Goal: Task Accomplishment & Management: Use online tool/utility

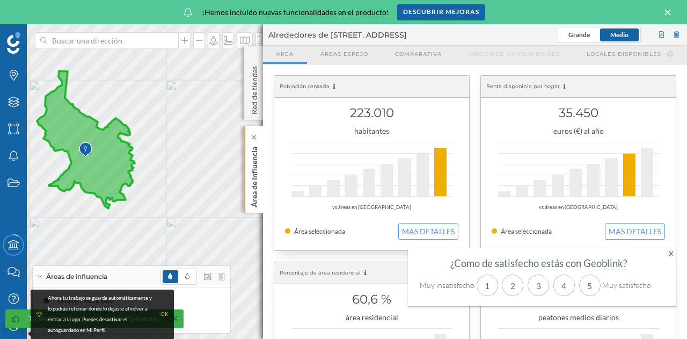
click at [251, 156] on p "Área de influencia" at bounding box center [254, 174] width 11 height 65
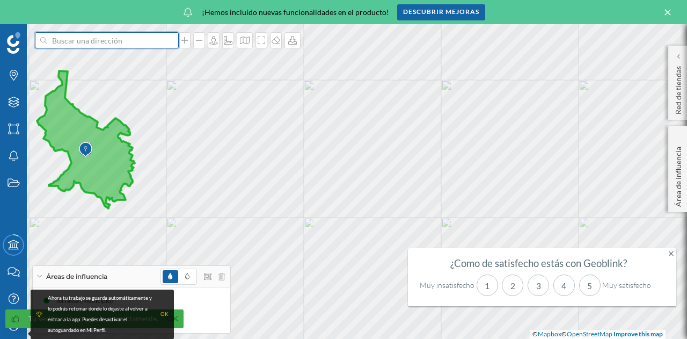
click at [106, 42] on input at bounding box center [107, 40] width 120 height 16
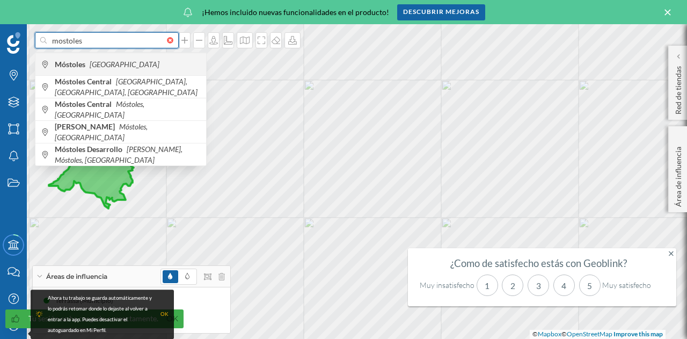
type input "mostoles"
click at [104, 63] on icon "España" at bounding box center [125, 64] width 70 height 9
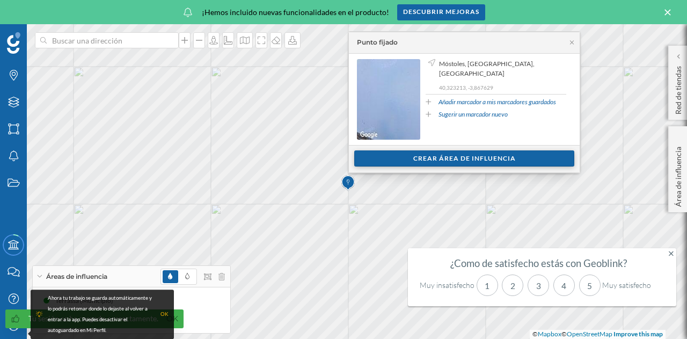
click at [419, 152] on div "Crear área de influencia" at bounding box center [464, 158] width 220 height 16
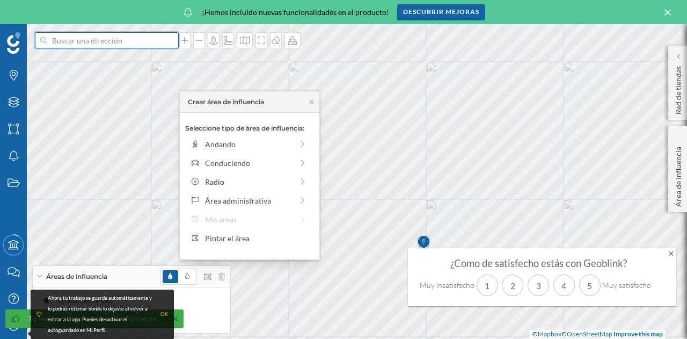
click at [68, 43] on input at bounding box center [107, 40] width 120 height 16
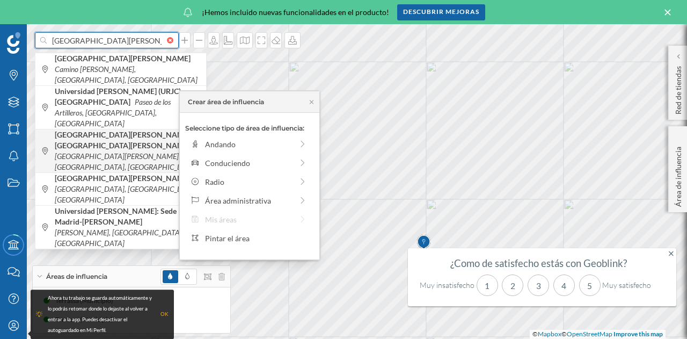
type input "universidad rey juan"
click at [112, 130] on b "Universidad Rey Juan Carlos, Campus de Móstoles" at bounding box center [124, 140] width 139 height 20
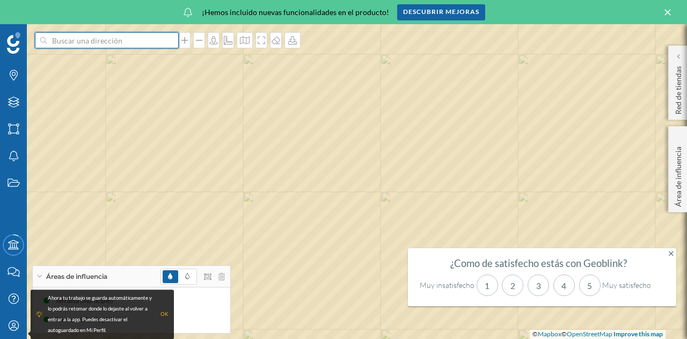
click at [124, 40] on input at bounding box center [107, 40] width 120 height 16
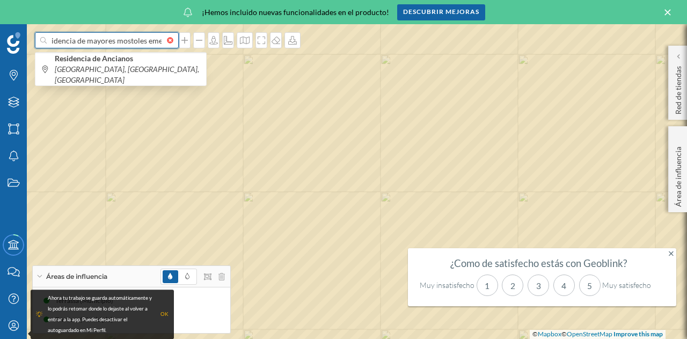
scroll to position [0, 14]
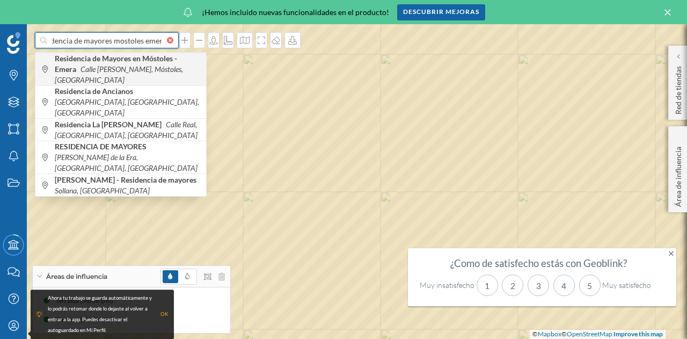
type input "residencia de mayores mostoles emera"
click at [102, 56] on b "Residencia de Mayores en Móstoles - Emera" at bounding box center [116, 64] width 122 height 20
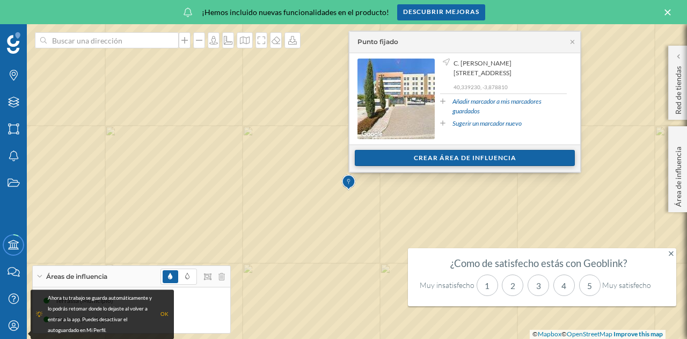
click at [451, 154] on div "Crear área de influencia" at bounding box center [465, 158] width 220 height 16
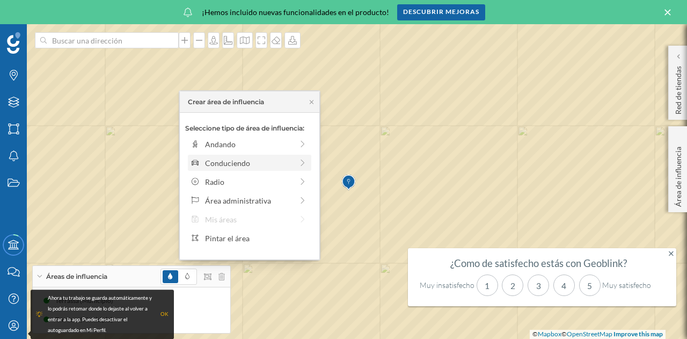
click at [227, 158] on div "Conduciendo" at bounding box center [249, 162] width 88 height 11
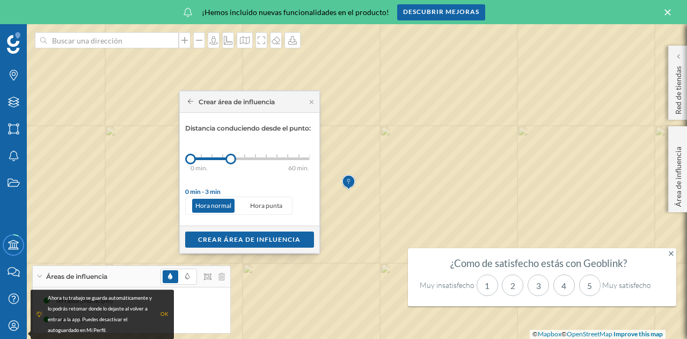
drag, startPoint x: 203, startPoint y: 162, endPoint x: 231, endPoint y: 164, distance: 28.1
click at [231, 164] on div "0 min. 3 min. 5 min. 7 min. 10 min. 12 min. 15 min. 20 min. 30 min. 45 min. 50 …" at bounding box center [250, 158] width 119 height 13
drag, startPoint x: 235, startPoint y: 160, endPoint x: 252, endPoint y: 160, distance: 17.7
click at [252, 160] on div at bounding box center [251, 159] width 11 height 11
click at [249, 240] on div "Crear área de influencia" at bounding box center [249, 239] width 129 height 16
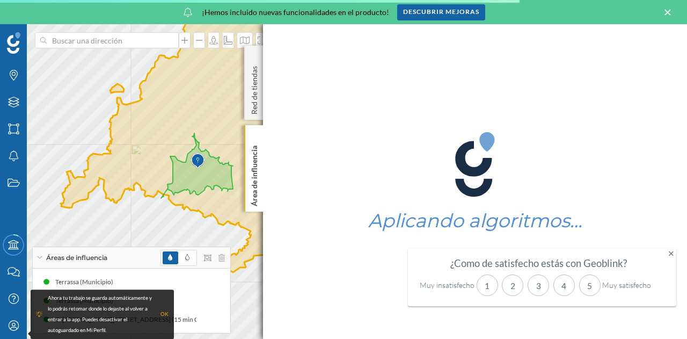
click at [163, 313] on div "OK" at bounding box center [165, 314] width 8 height 11
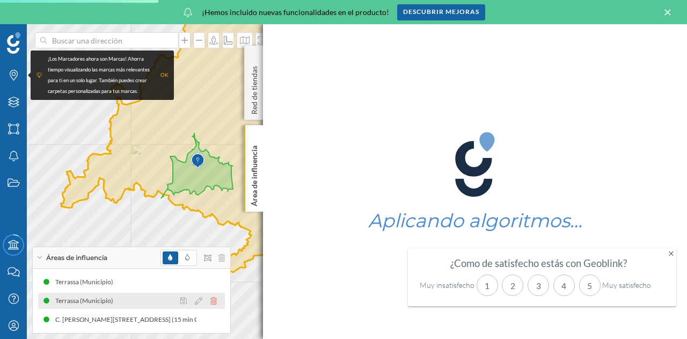
click at [213, 301] on icon at bounding box center [214, 301] width 6 height 8
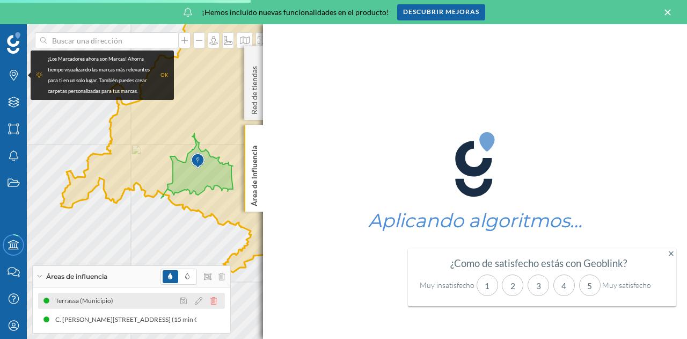
click at [215, 303] on icon at bounding box center [214, 301] width 6 height 8
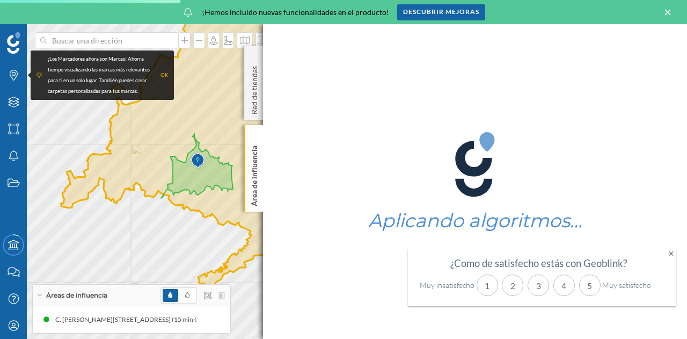
click at [163, 75] on div "OK" at bounding box center [165, 75] width 8 height 11
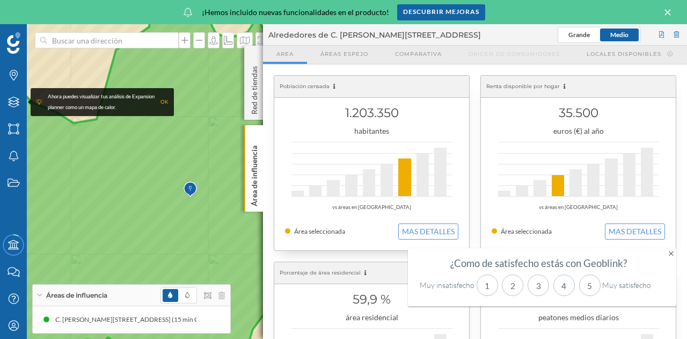
drag, startPoint x: 209, startPoint y: 124, endPoint x: 192, endPoint y: 140, distance: 23.2
click at [192, 140] on icon at bounding box center [192, 201] width 561 height 394
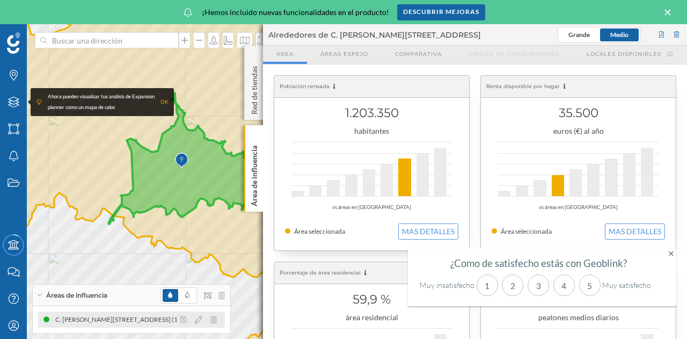
click at [161, 318] on div "C. Agustín de Betancourt, 15, 28935 Móstoles, Madrid, España (15 min Conduciend…" at bounding box center [147, 319] width 185 height 11
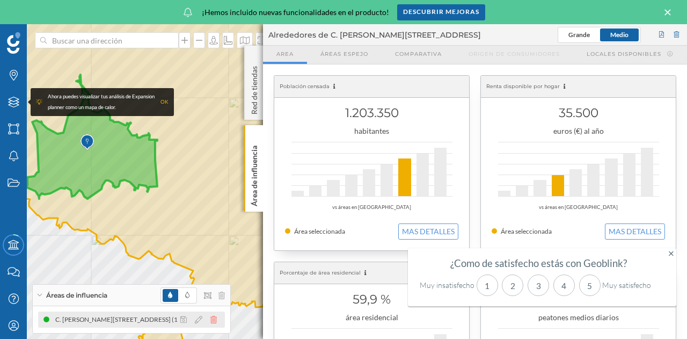
click at [215, 318] on icon at bounding box center [214, 320] width 6 height 8
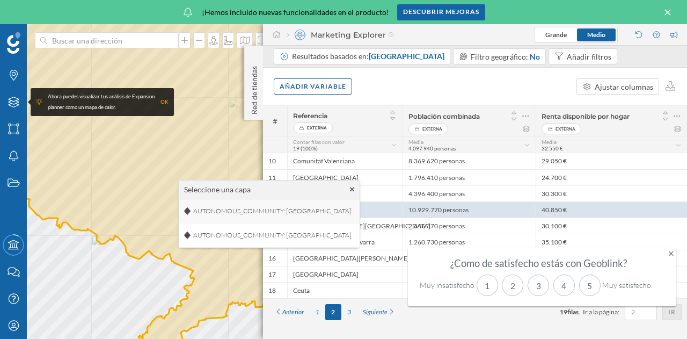
click at [329, 211] on span "AUTONOMOUS_COMMUNITY: Comunidad de Madrid" at bounding box center [273, 211] width 164 height 16
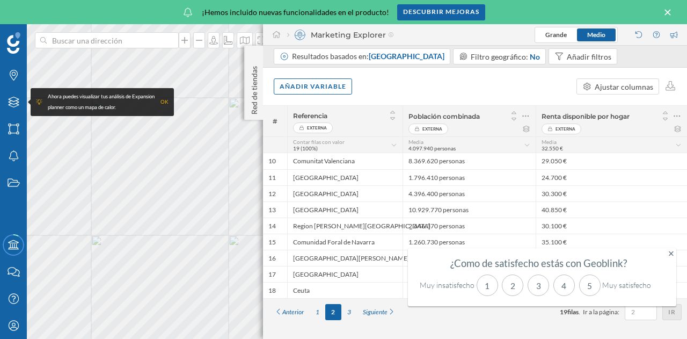
click at [168, 98] on div "OK" at bounding box center [165, 102] width 8 height 11
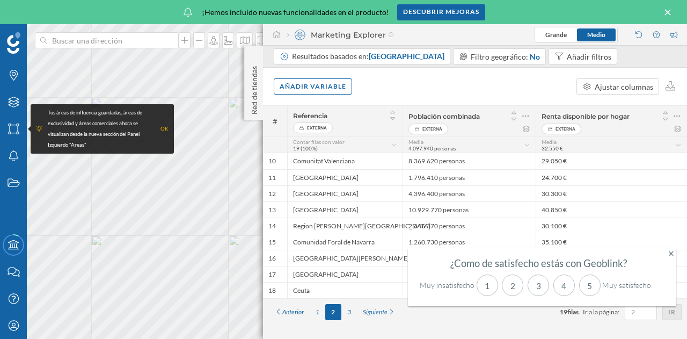
click at [165, 106] on div "Tus áreas de influencia guardadas, áreas de exclusividad y áreas comerciales ah…" at bounding box center [102, 128] width 143 height 49
click at [161, 127] on div "OK" at bounding box center [165, 129] width 8 height 11
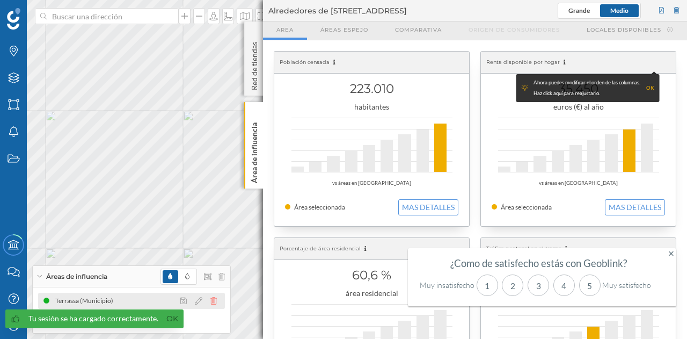
click at [216, 299] on icon at bounding box center [214, 301] width 6 height 8
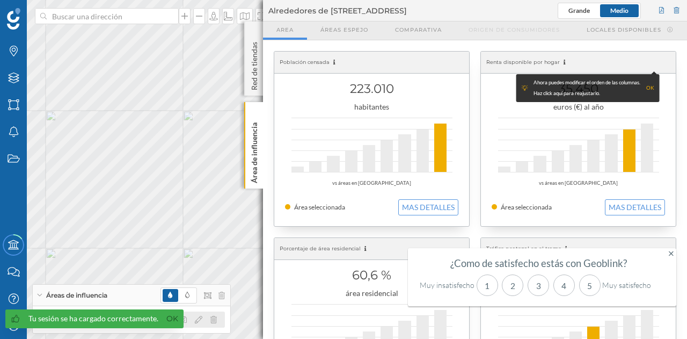
click at [211, 314] on div at bounding box center [202, 319] width 48 height 13
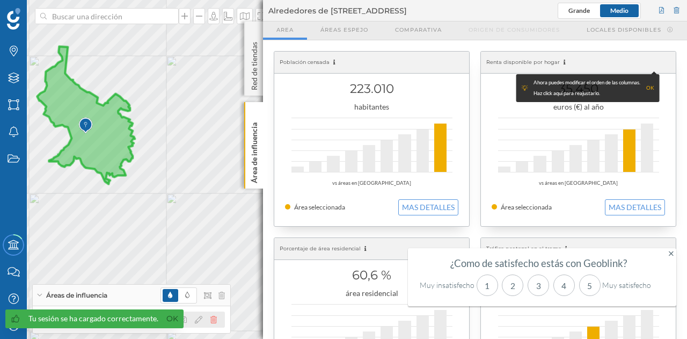
click at [216, 322] on icon at bounding box center [214, 320] width 6 height 8
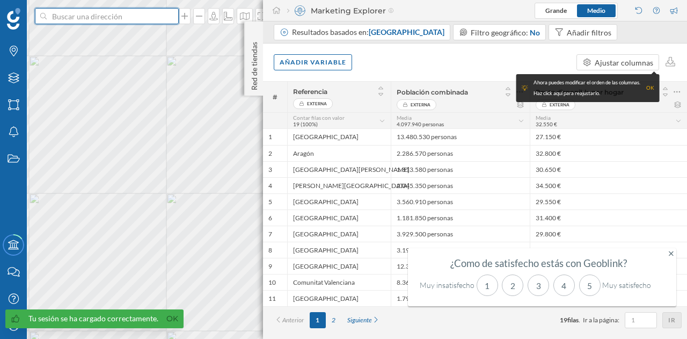
click at [98, 18] on input at bounding box center [107, 16] width 120 height 16
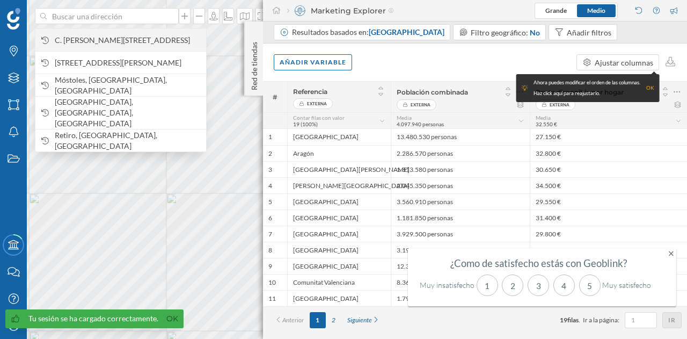
click at [128, 45] on span "C. [PERSON_NAME][STREET_ADDRESS]" at bounding box center [128, 40] width 146 height 11
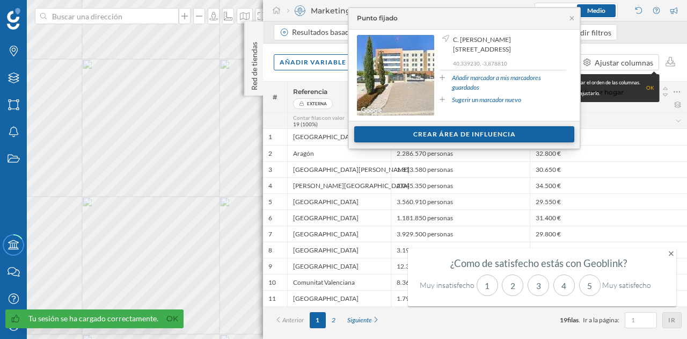
click at [424, 129] on div "Crear área de influencia" at bounding box center [464, 134] width 220 height 16
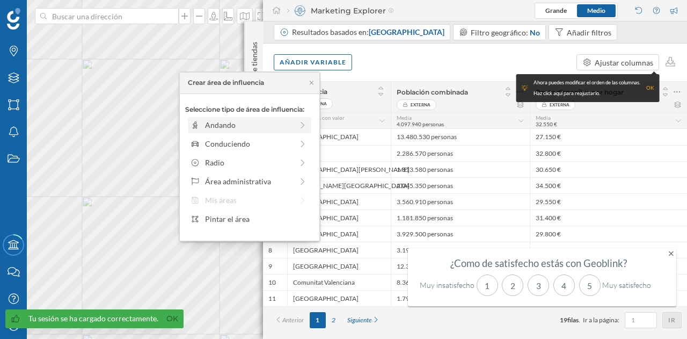
click at [241, 126] on div "Andando" at bounding box center [249, 124] width 88 height 11
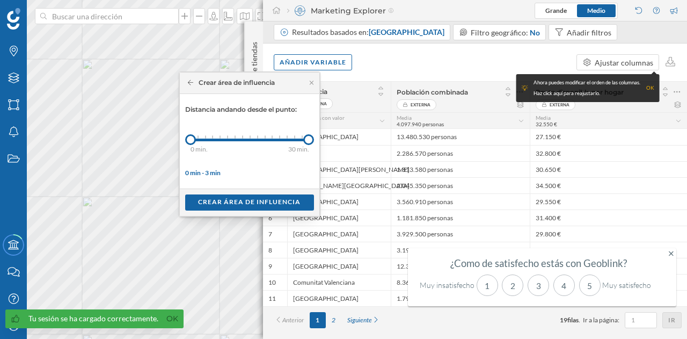
drag, startPoint x: 200, startPoint y: 141, endPoint x: 315, endPoint y: 145, distance: 115.0
click at [310, 141] on div "0 min. 3 min. 4 min. 5 min. 6 min. 7 min. 8 min. 9 min. 10 min. 11 min. 12 min.…" at bounding box center [250, 140] width 119 height 3
click at [260, 194] on div "Crear área de influencia" at bounding box center [249, 202] width 129 height 16
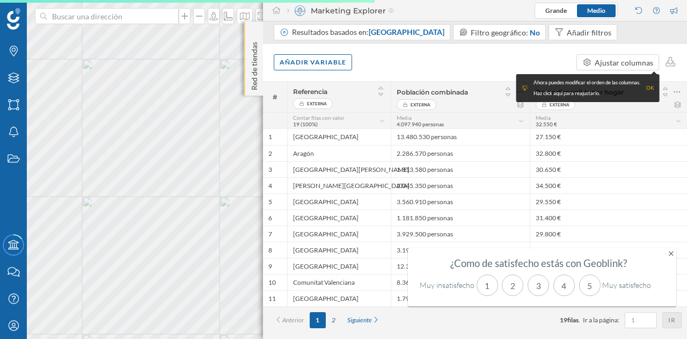
click at [260, 67] on div "Red de tiendas" at bounding box center [253, 58] width 19 height 74
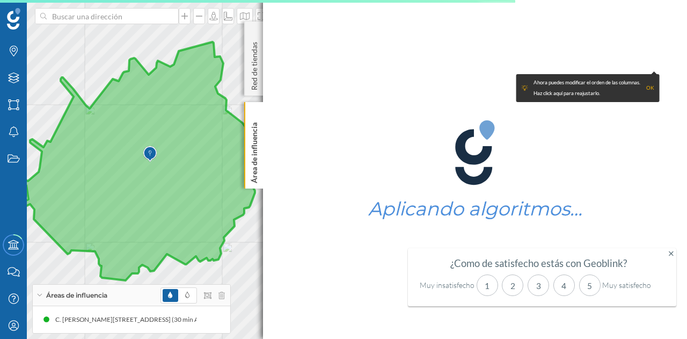
drag, startPoint x: 175, startPoint y: 178, endPoint x: 172, endPoint y: 167, distance: 11.2
click at [172, 167] on icon at bounding box center [147, 161] width 259 height 238
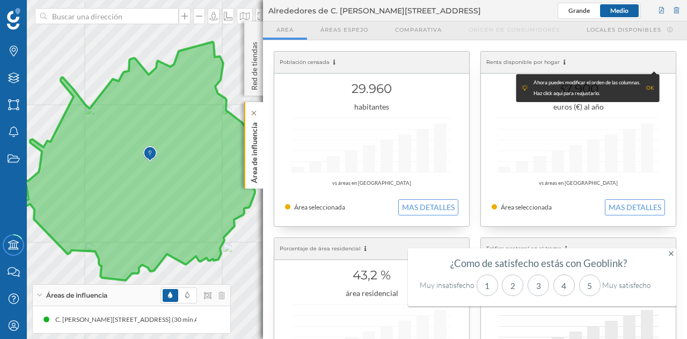
click at [250, 146] on p "Área de influencia" at bounding box center [254, 150] width 11 height 65
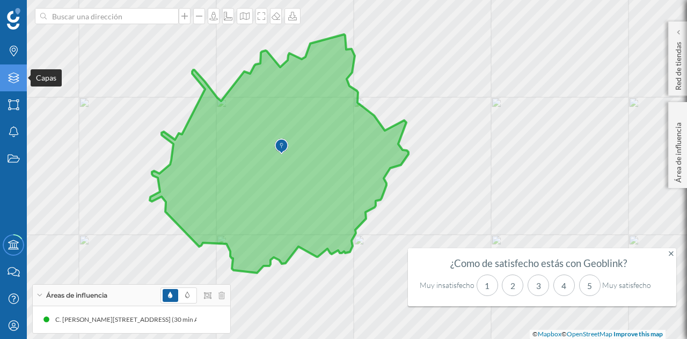
click at [12, 74] on icon "Capas" at bounding box center [13, 77] width 13 height 11
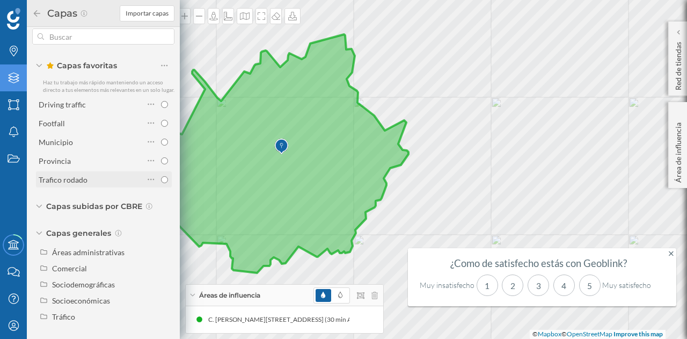
scroll to position [20, 0]
click at [43, 265] on icon at bounding box center [44, 266] width 6 height 5
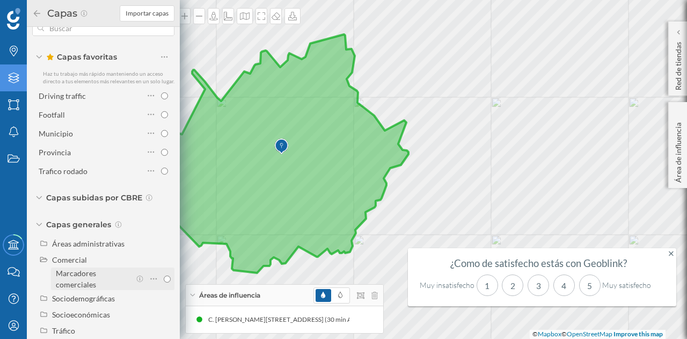
click at [164, 282] on input "Marcadores comerciales" at bounding box center [167, 278] width 7 height 7
radio input "true"
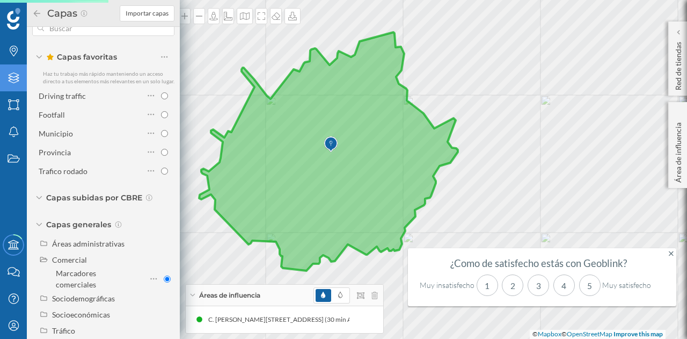
drag, startPoint x: 304, startPoint y: 235, endPoint x: 353, endPoint y: 233, distance: 49.5
click at [353, 233] on icon at bounding box center [328, 151] width 259 height 238
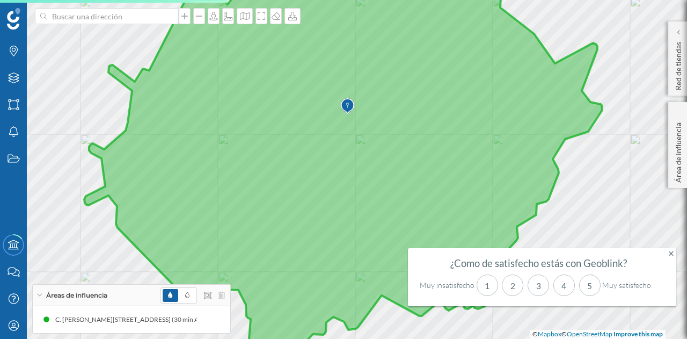
drag, startPoint x: 374, startPoint y: 175, endPoint x: 350, endPoint y: 179, distance: 24.5
click at [350, 179] on icon at bounding box center [343, 159] width 518 height 378
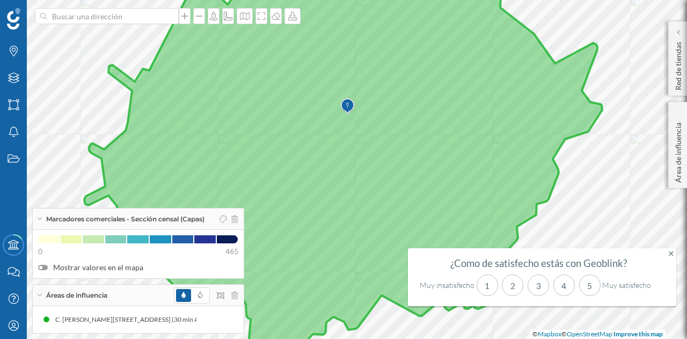
click at [670, 254] on icon at bounding box center [671, 253] width 5 height 5
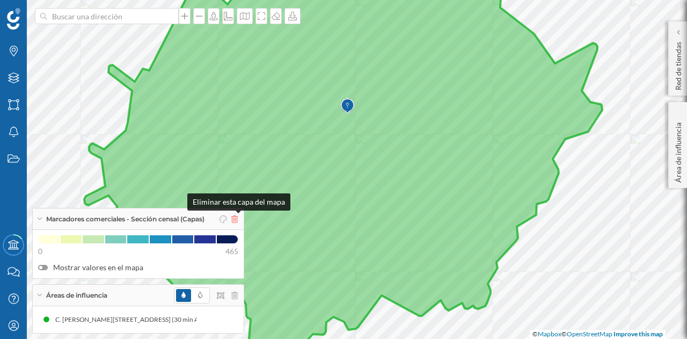
click at [238, 217] on icon at bounding box center [234, 219] width 6 height 8
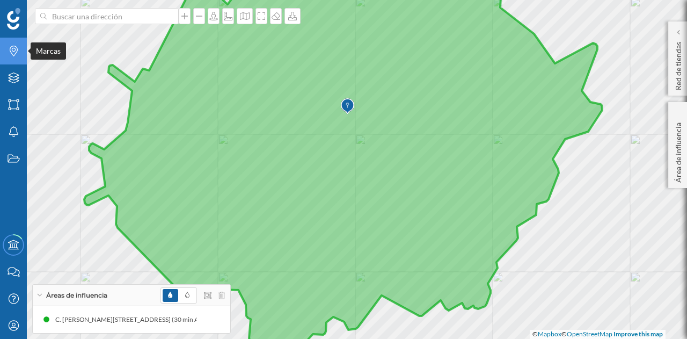
click at [16, 61] on div "Marcas" at bounding box center [13, 51] width 27 height 27
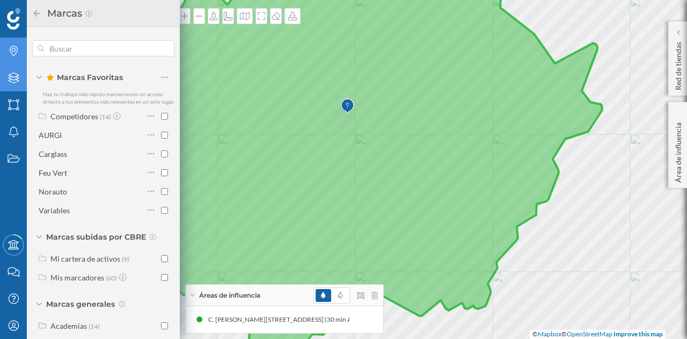
click at [11, 76] on icon "Capas" at bounding box center [13, 77] width 13 height 11
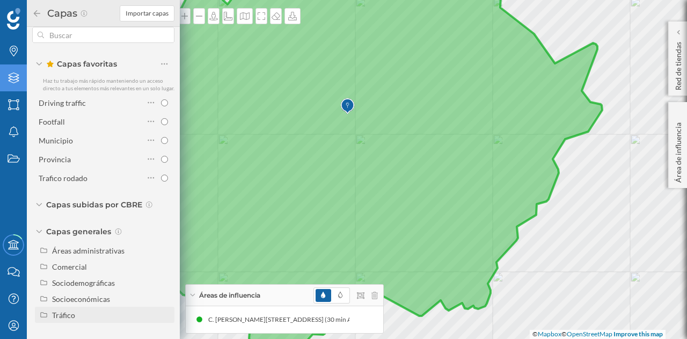
click at [62, 321] on div "Tráfico" at bounding box center [105, 315] width 140 height 16
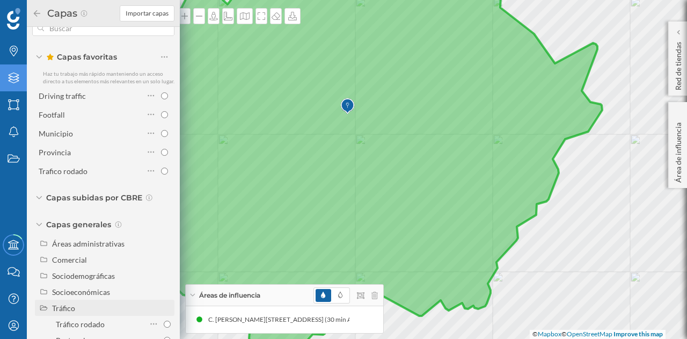
click at [62, 313] on div "Tráfico" at bounding box center [63, 307] width 23 height 9
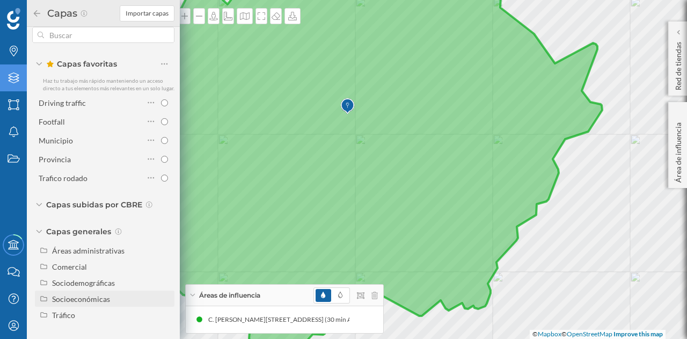
click at [71, 302] on div "Socioeconómicas" at bounding box center [81, 298] width 58 height 9
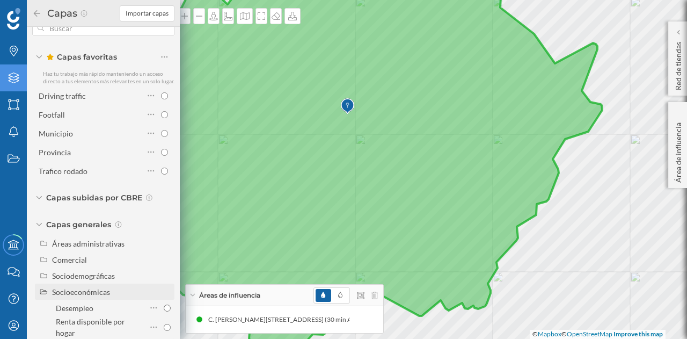
scroll to position [74, 0]
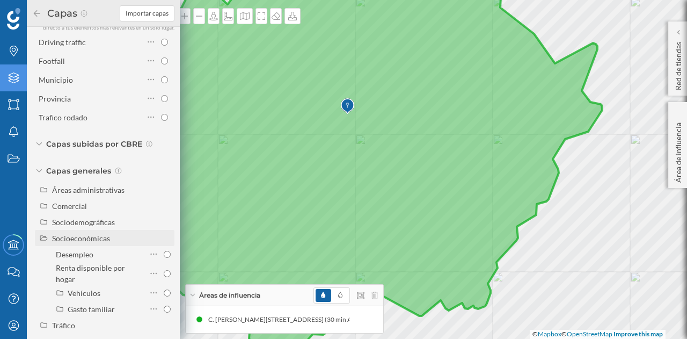
click at [90, 242] on div "Socioeconómicas" at bounding box center [81, 238] width 58 height 9
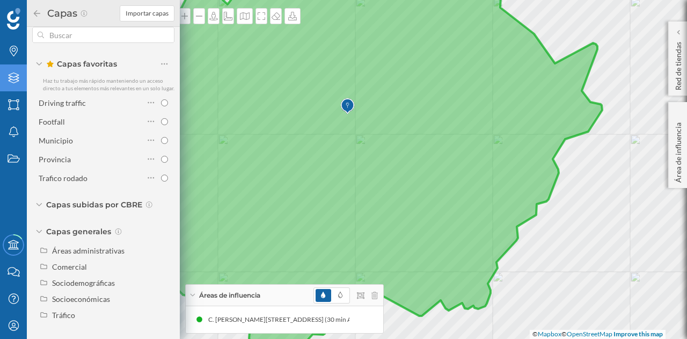
scroll to position [20, 0]
click at [89, 231] on span "Capas generales" at bounding box center [78, 231] width 65 height 11
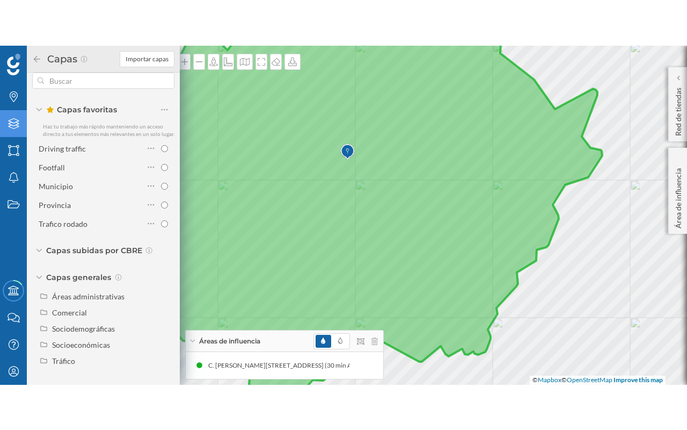
scroll to position [0, 0]
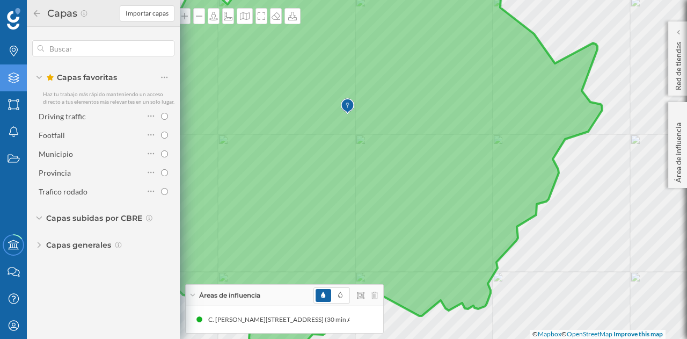
click at [39, 11] on icon at bounding box center [37, 14] width 10 height 8
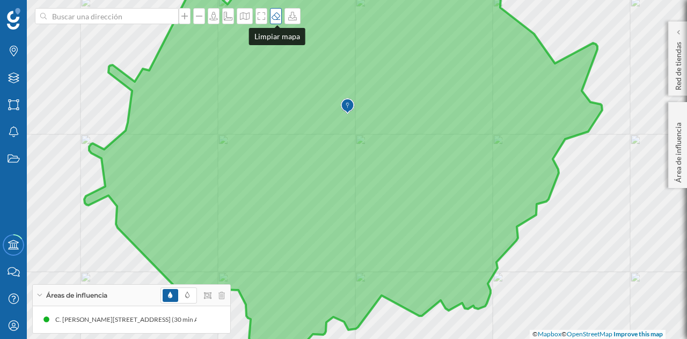
click at [273, 14] on icon at bounding box center [276, 16] width 11 height 9
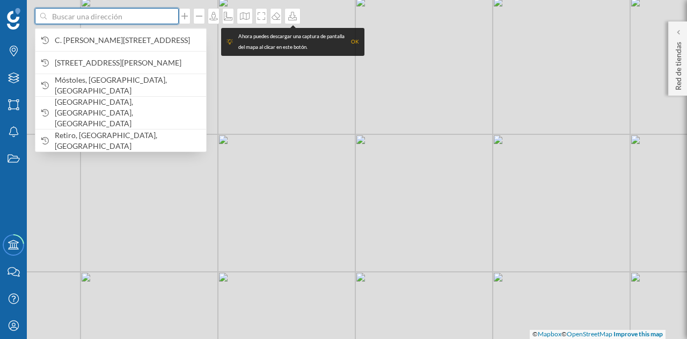
click at [88, 16] on input at bounding box center [107, 16] width 120 height 16
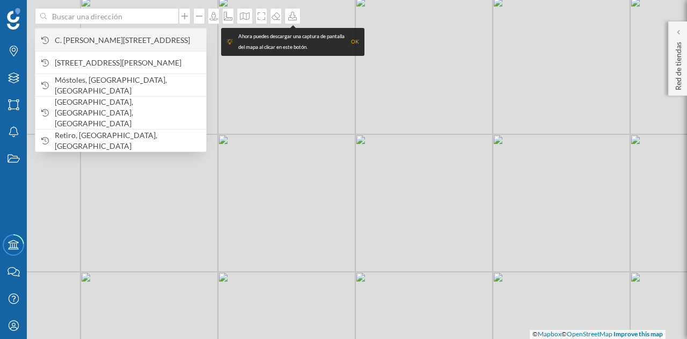
click at [103, 35] on span "C. [PERSON_NAME][STREET_ADDRESS]" at bounding box center [128, 40] width 146 height 11
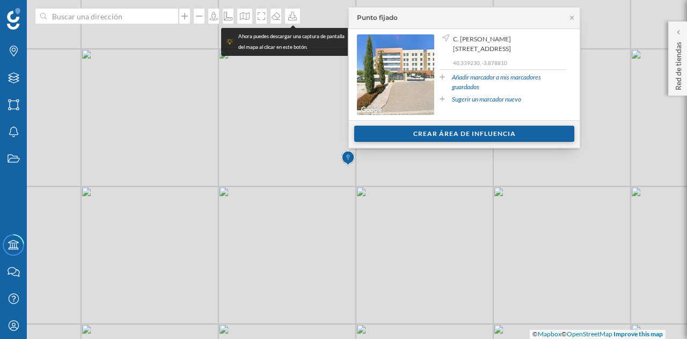
click at [450, 134] on div "Crear área de influencia" at bounding box center [464, 134] width 220 height 16
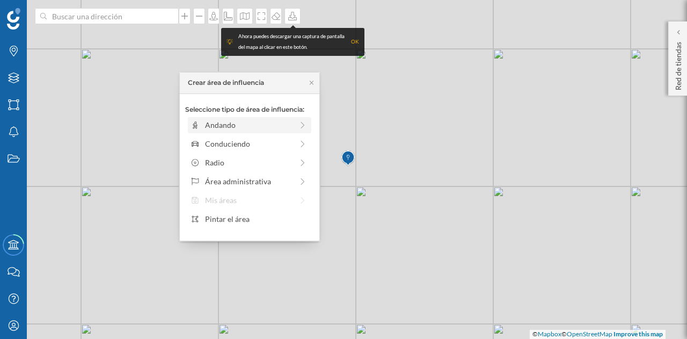
click at [245, 127] on div "Andando" at bounding box center [249, 124] width 88 height 11
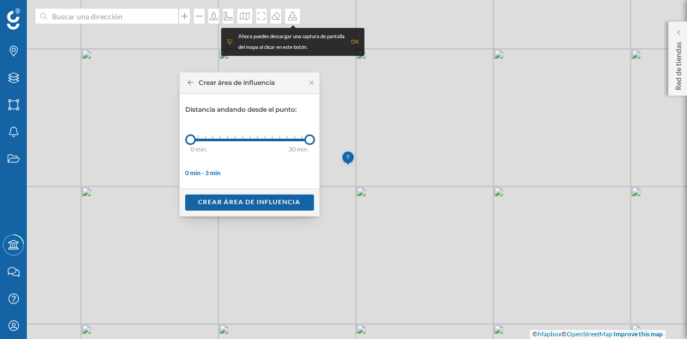
drag, startPoint x: 198, startPoint y: 143, endPoint x: 310, endPoint y: 175, distance: 117.1
click at [356, 147] on div "Marcas Capas Áreas Notificaciones Estados Academy Contacta con nosotros Centro …" at bounding box center [343, 169] width 687 height 339
click at [238, 202] on div "Crear área de influencia" at bounding box center [249, 202] width 129 height 16
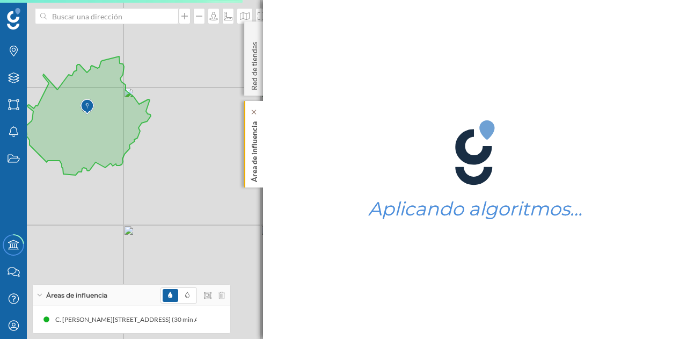
click at [257, 144] on p "Área de influencia" at bounding box center [254, 149] width 11 height 65
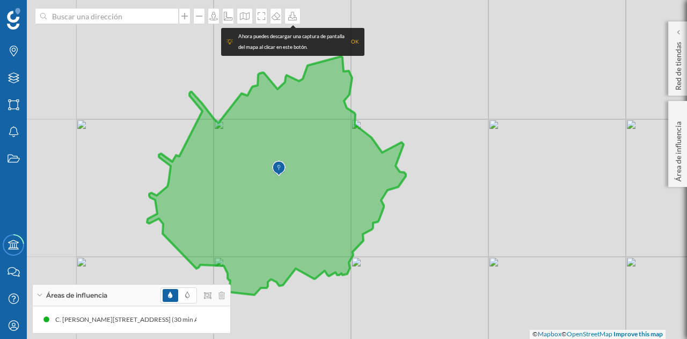
drag, startPoint x: 193, startPoint y: 150, endPoint x: 393, endPoint y: 228, distance: 214.2
click at [393, 228] on div "© Mapbox © OpenStreetMap Improve this map" at bounding box center [343, 169] width 687 height 339
click at [352, 40] on div "OK" at bounding box center [355, 42] width 8 height 11
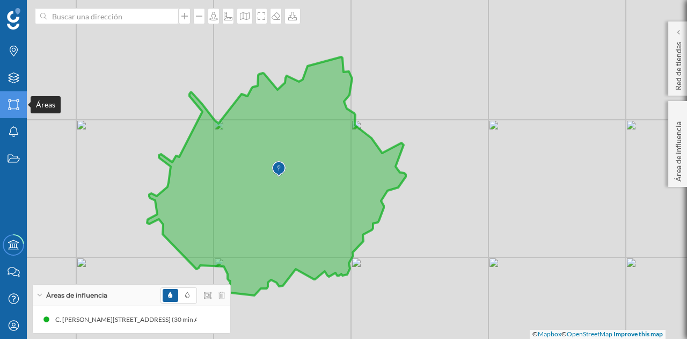
click at [10, 104] on icon "Áreas" at bounding box center [13, 104] width 13 height 11
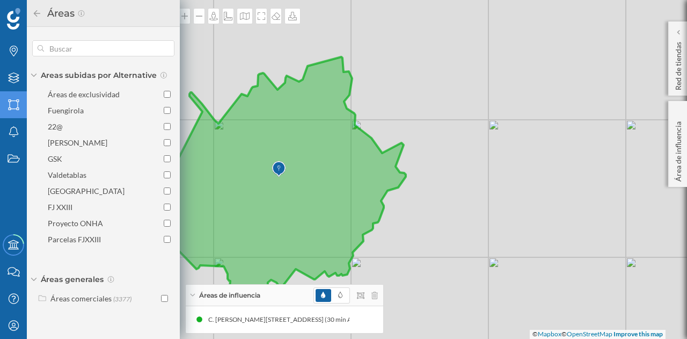
click at [10, 104] on icon "Áreas" at bounding box center [13, 104] width 13 height 11
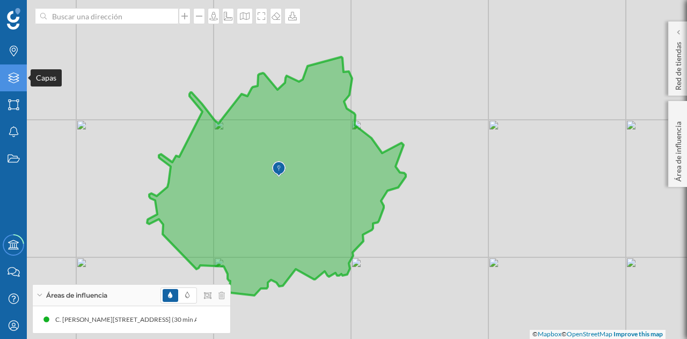
click at [13, 80] on icon at bounding box center [13, 77] width 11 height 11
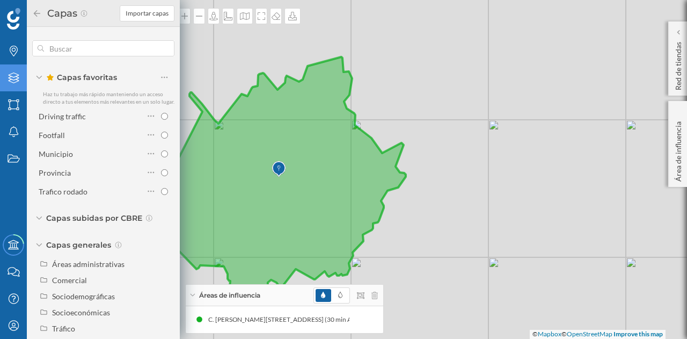
click at [13, 80] on icon at bounding box center [13, 77] width 11 height 11
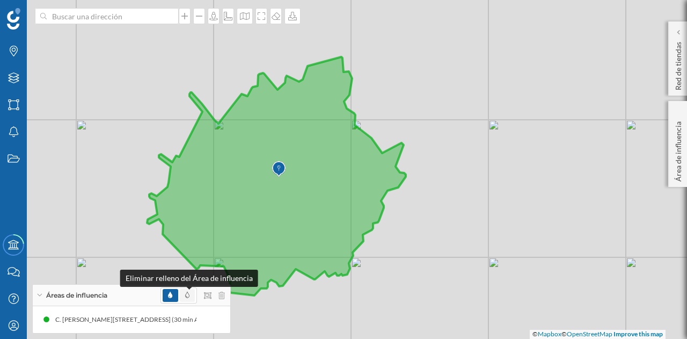
click at [185, 295] on icon at bounding box center [187, 295] width 4 height 6
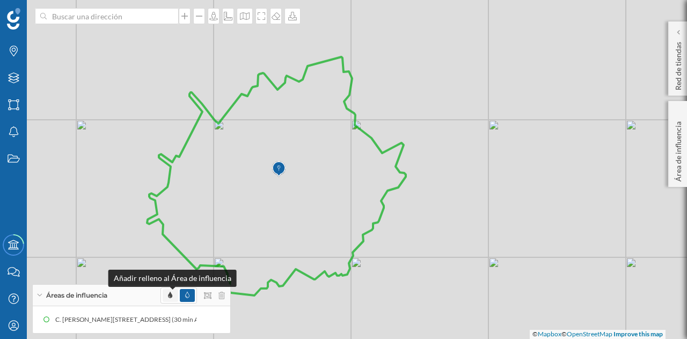
click at [171, 296] on icon at bounding box center [170, 295] width 4 height 6
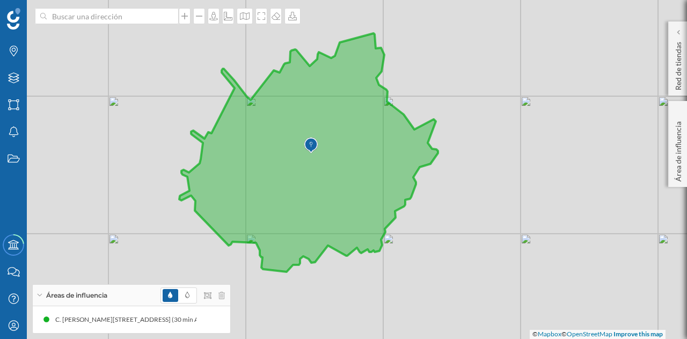
drag, startPoint x: 248, startPoint y: 223, endPoint x: 280, endPoint y: 200, distance: 39.6
click at [280, 200] on icon at bounding box center [308, 152] width 259 height 238
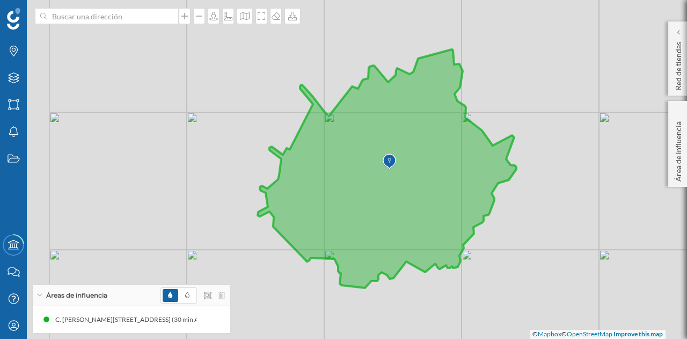
drag, startPoint x: 262, startPoint y: 186, endPoint x: 339, endPoint y: 202, distance: 79.0
click at [339, 202] on icon at bounding box center [387, 168] width 259 height 238
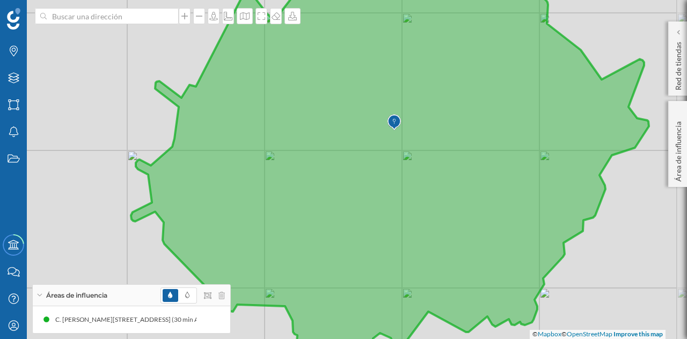
drag, startPoint x: 403, startPoint y: 199, endPoint x: 353, endPoint y: 191, distance: 50.6
click at [353, 191] on icon at bounding box center [390, 160] width 518 height 408
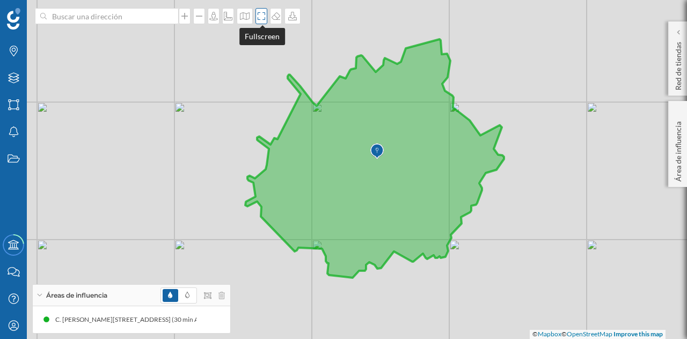
click at [263, 13] on icon at bounding box center [261, 16] width 11 height 9
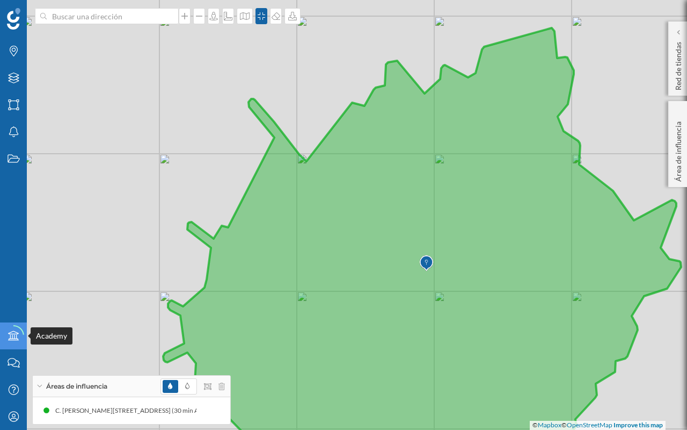
click at [5, 327] on icon at bounding box center [13, 335] width 21 height 21
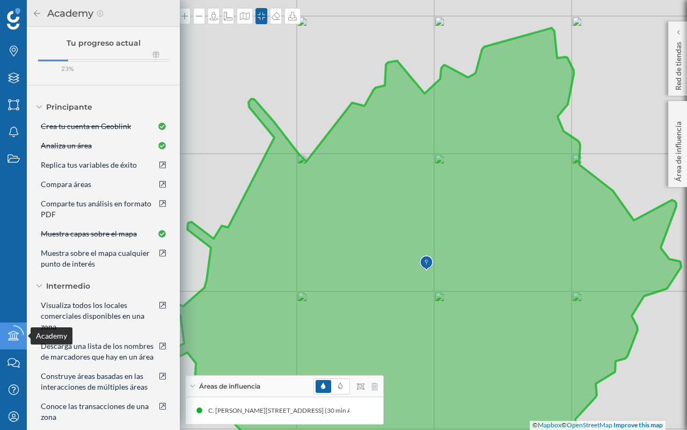
click at [5, 327] on icon at bounding box center [13, 335] width 21 height 21
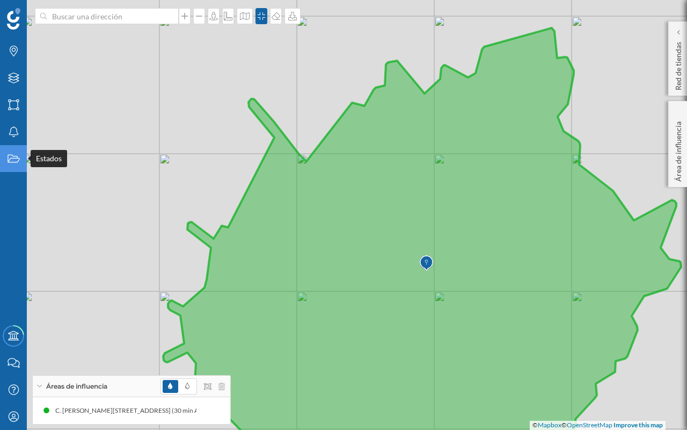
click at [3, 156] on div "Estados" at bounding box center [13, 158] width 27 height 27
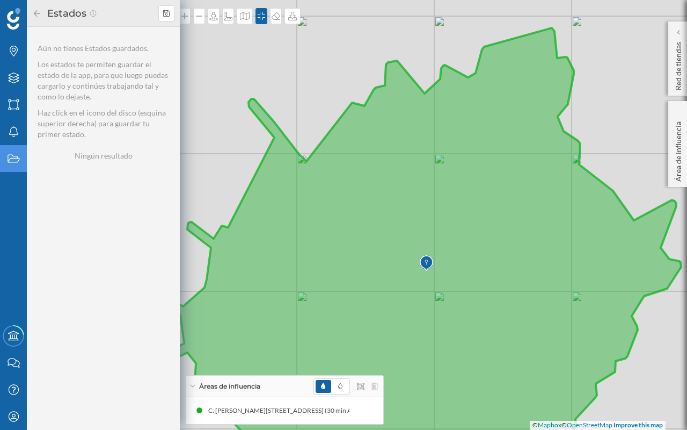
click at [4, 156] on div "Estados" at bounding box center [13, 158] width 27 height 27
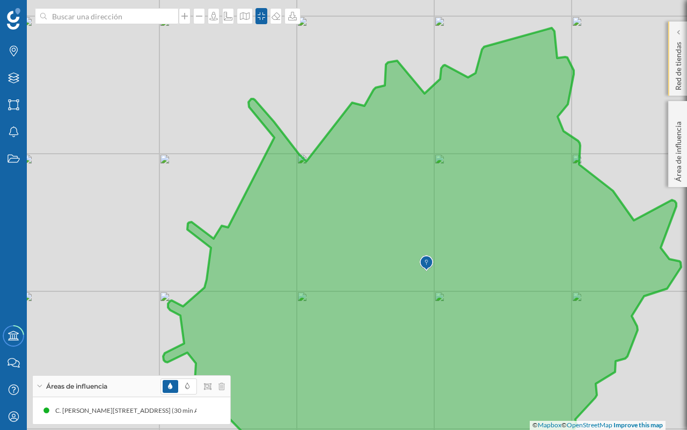
click at [684, 88] on div "Red de tiendas" at bounding box center [678, 58] width 19 height 74
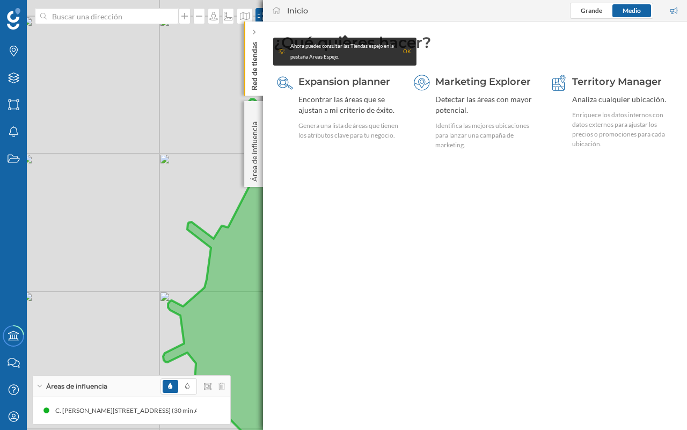
click at [257, 76] on p "Red de tiendas" at bounding box center [254, 64] width 11 height 53
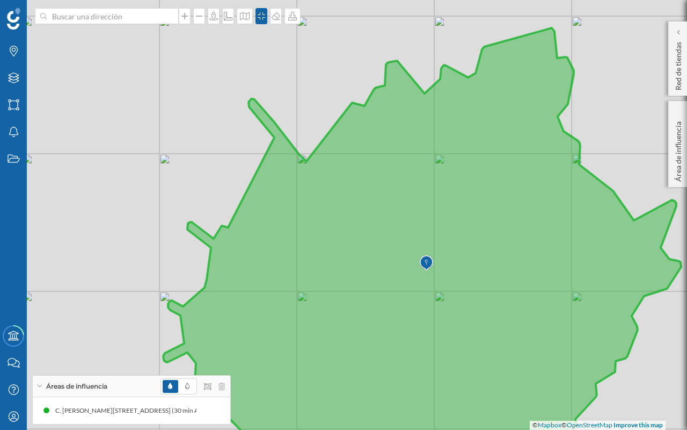
click at [661, 63] on div "© Mapbox © OpenStreetMap Improve this map" at bounding box center [343, 215] width 687 height 430
click at [672, 64] on div "Red de tiendas" at bounding box center [678, 58] width 19 height 74
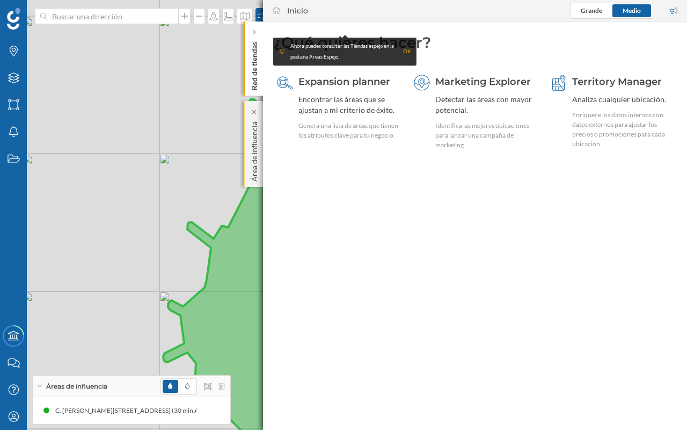
click at [256, 142] on p "Área de influencia" at bounding box center [254, 149] width 11 height 64
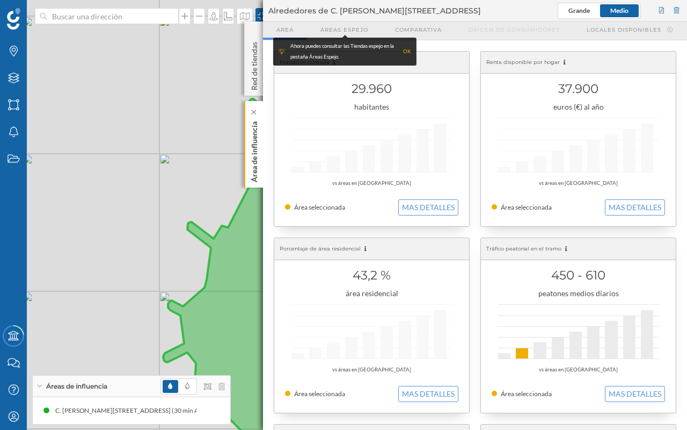
click at [256, 156] on p "Área de influencia" at bounding box center [254, 149] width 11 height 65
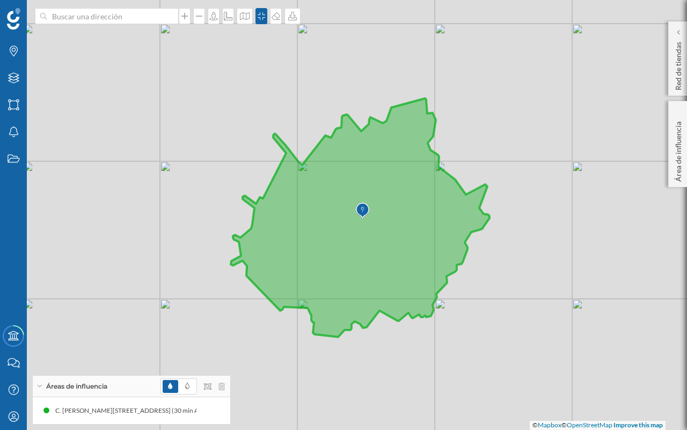
drag, startPoint x: 537, startPoint y: 323, endPoint x: 535, endPoint y: 307, distance: 16.3
click at [535, 307] on div "© Mapbox © OpenStreetMap Improve this map" at bounding box center [343, 215] width 687 height 430
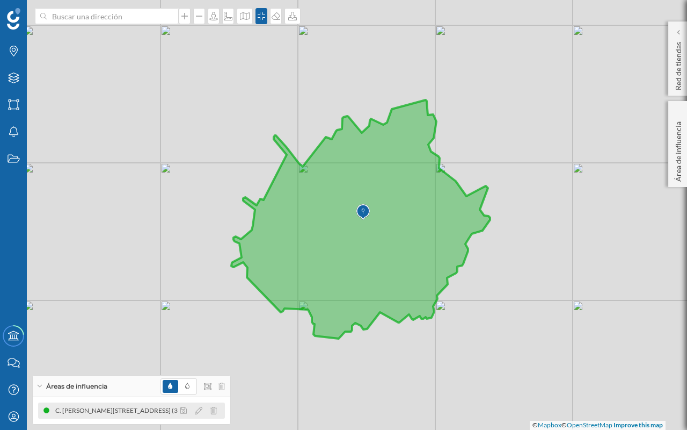
click at [194, 338] on div "C. [PERSON_NAME][STREET_ADDRESS] (30 min Andando)" at bounding box center [280, 410] width 173 height 11
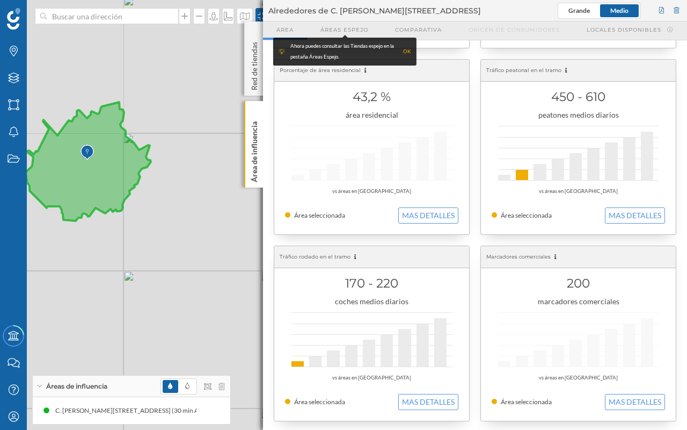
scroll to position [17, 0]
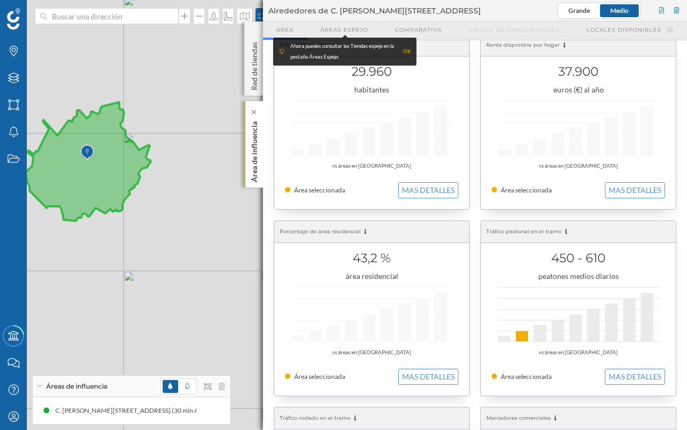
click at [259, 156] on p "Área de influencia" at bounding box center [254, 149] width 11 height 65
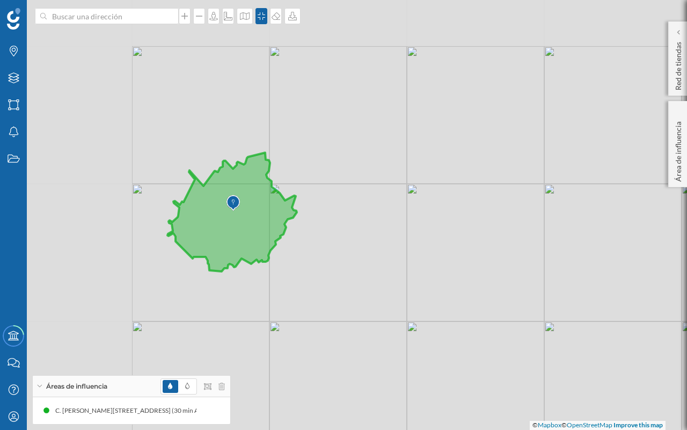
drag, startPoint x: 219, startPoint y: 199, endPoint x: 323, endPoint y: 222, distance: 107.4
click at [368, 253] on div "© Mapbox © OpenStreetMap Improve this map" at bounding box center [343, 215] width 687 height 430
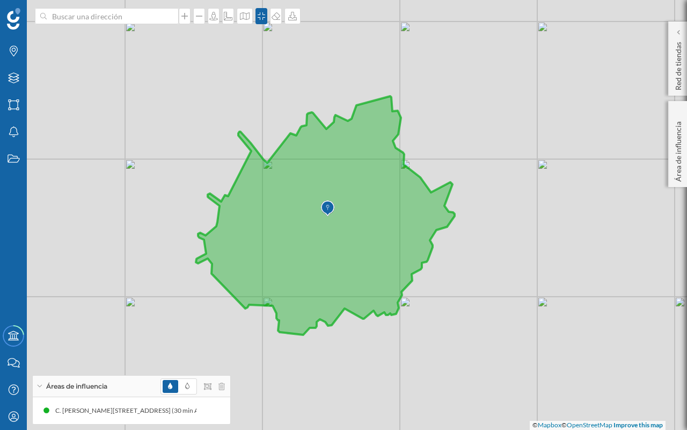
drag, startPoint x: 204, startPoint y: 169, endPoint x: 233, endPoint y: 143, distance: 38.4
click at [233, 143] on div "© Mapbox © OpenStreetMap Improve this map" at bounding box center [343, 215] width 687 height 430
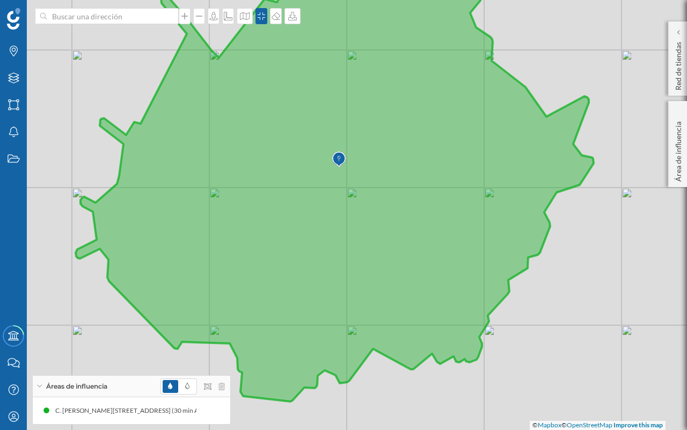
drag, startPoint x: 422, startPoint y: 241, endPoint x: 474, endPoint y: 190, distance: 72.9
click at [474, 190] on icon at bounding box center [335, 162] width 518 height 477
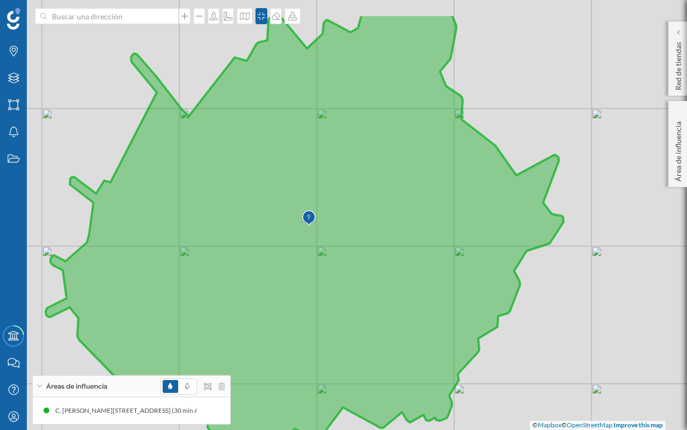
drag, startPoint x: 542, startPoint y: 155, endPoint x: 524, endPoint y: 191, distance: 40.3
click at [524, 191] on icon at bounding box center [305, 237] width 518 height 446
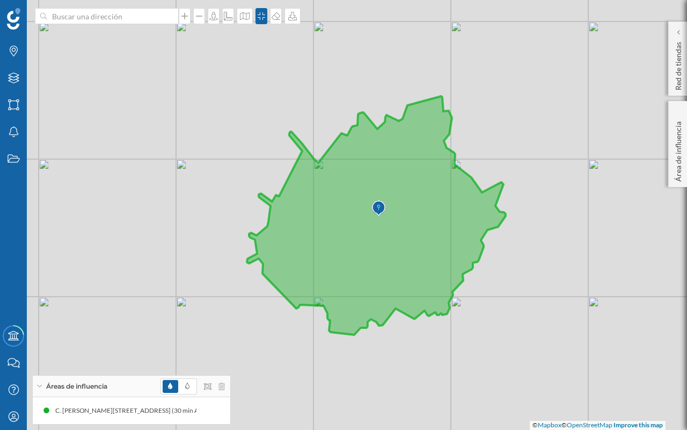
drag, startPoint x: 464, startPoint y: 150, endPoint x: 427, endPoint y: 160, distance: 38.3
click at [427, 160] on icon at bounding box center [376, 215] width 259 height 238
click at [15, 74] on icon at bounding box center [13, 77] width 11 height 11
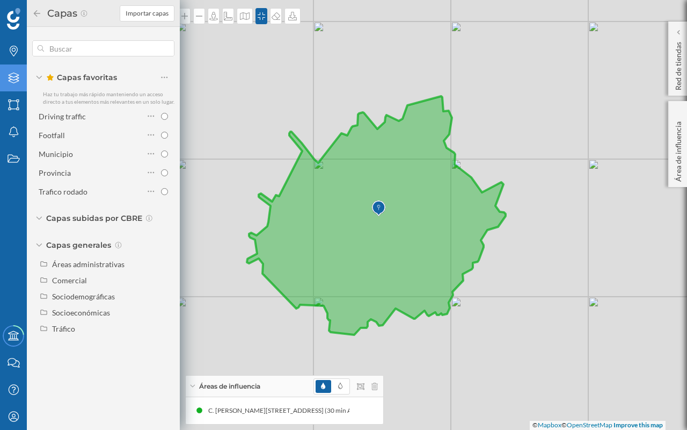
click at [54, 216] on span "Capas subidas por CBRE" at bounding box center [94, 218] width 96 height 11
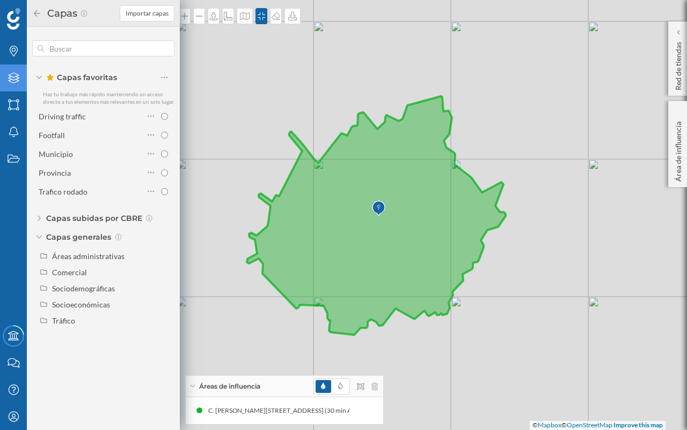
click at [54, 216] on span "Capas subidas por CBRE" at bounding box center [94, 218] width 96 height 11
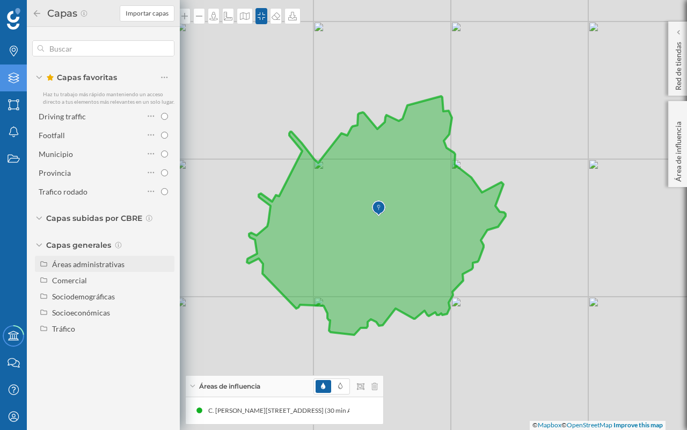
click at [79, 267] on div "Áreas administrativas" at bounding box center [88, 263] width 72 height 9
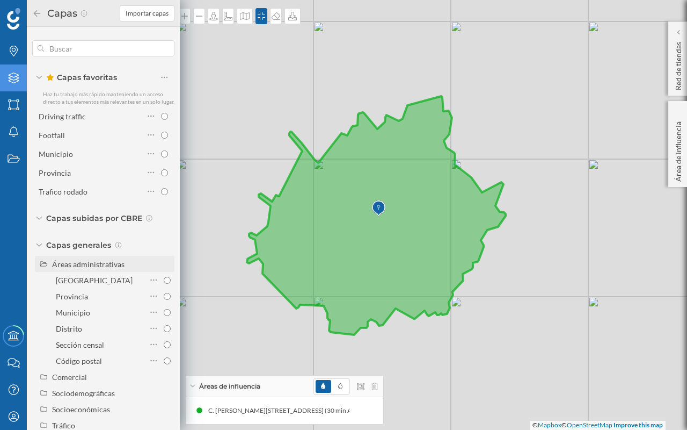
click at [79, 267] on div "Áreas administrativas" at bounding box center [88, 263] width 72 height 9
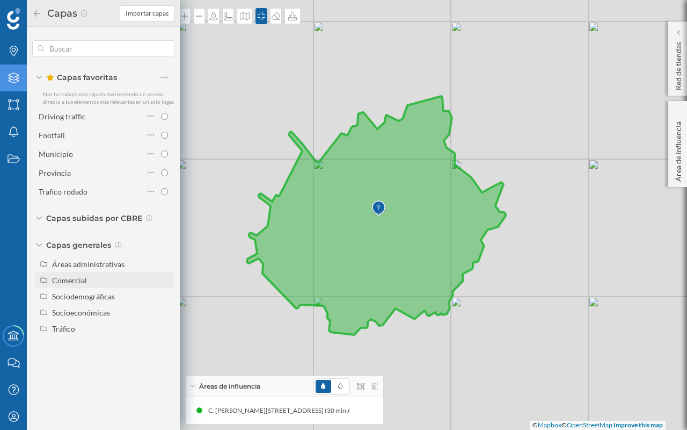
click at [79, 281] on div "Comercial" at bounding box center [69, 279] width 35 height 9
click at [168, 294] on div at bounding box center [153, 299] width 35 height 15
click at [168, 296] on input "Marcadores comerciales" at bounding box center [167, 299] width 7 height 7
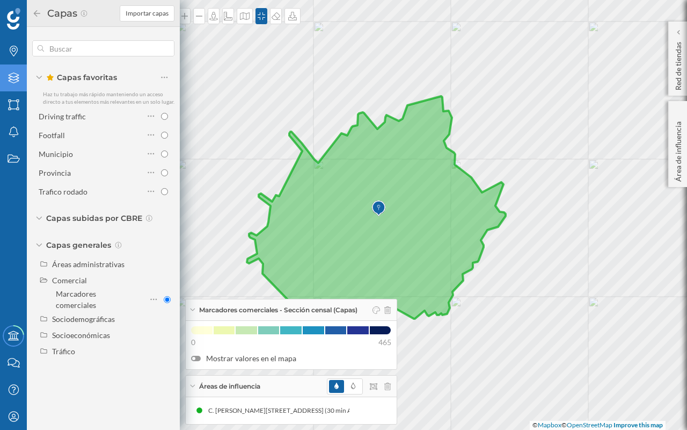
click at [191, 338] on div at bounding box center [196, 358] width 10 height 5
click at [0, 0] on input "Mostrar valores en el mapa" at bounding box center [0, 0] width 0 height 0
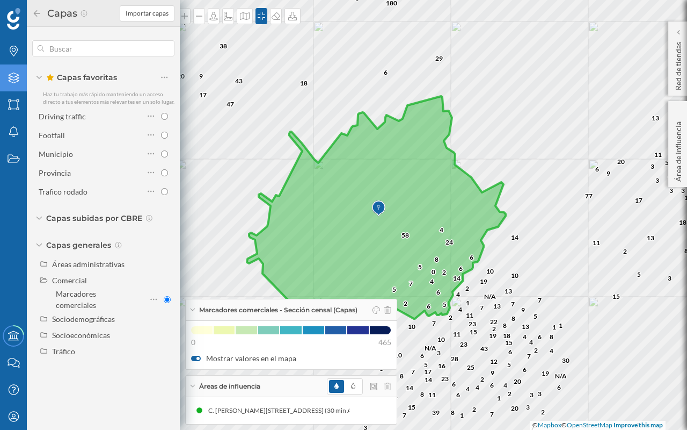
click at [195, 338] on div at bounding box center [196, 358] width 10 height 5
click at [0, 0] on input "Mostrar valores en el mapa" at bounding box center [0, 0] width 0 height 0
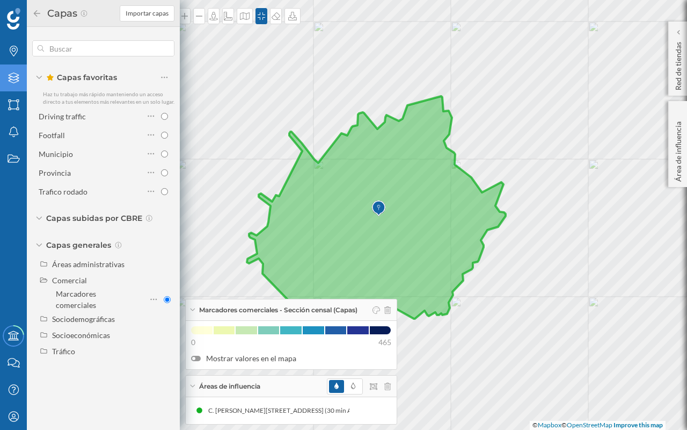
click at [391, 306] on div at bounding box center [379, 310] width 23 height 16
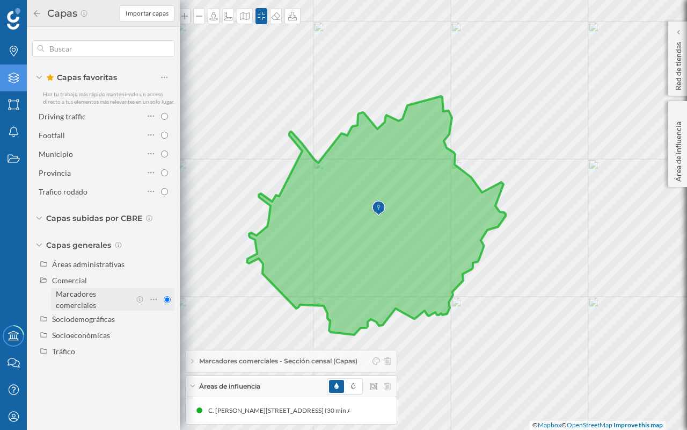
click at [165, 301] on input "Marcadores comerciales" at bounding box center [167, 299] width 7 height 7
click at [164, 298] on input "Marcadores comerciales" at bounding box center [167, 299] width 7 height 7
click at [391, 338] on icon at bounding box center [388, 361] width 6 height 8
radio input "false"
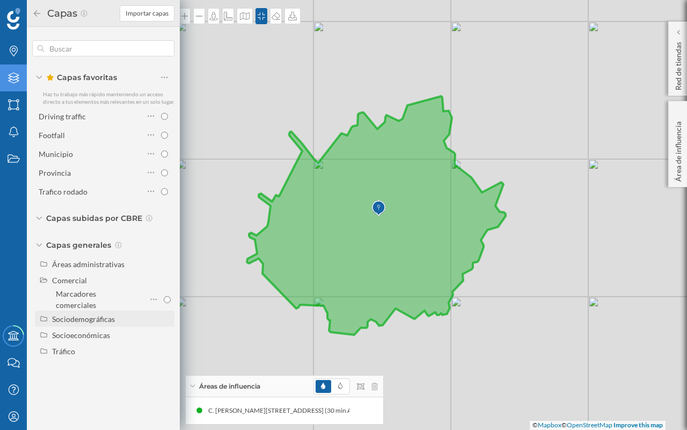
click at [66, 317] on div "Sociodemográficas" at bounding box center [83, 318] width 63 height 9
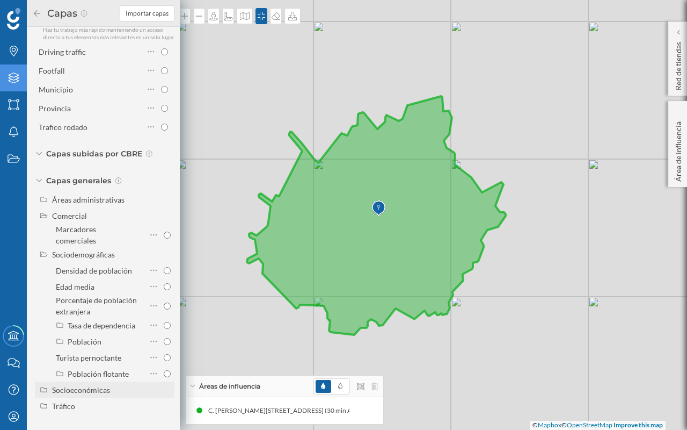
click at [84, 338] on div "Socioeconómicas" at bounding box center [81, 389] width 58 height 9
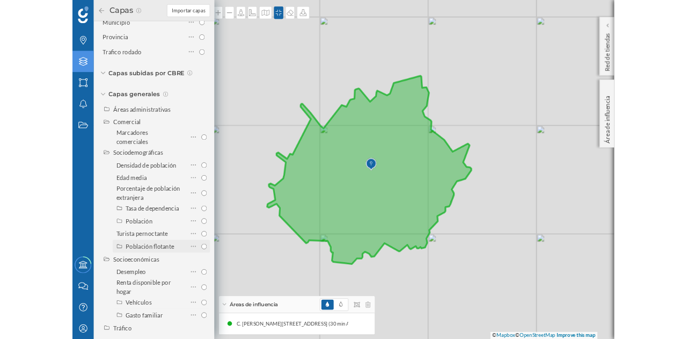
scroll to position [143, 0]
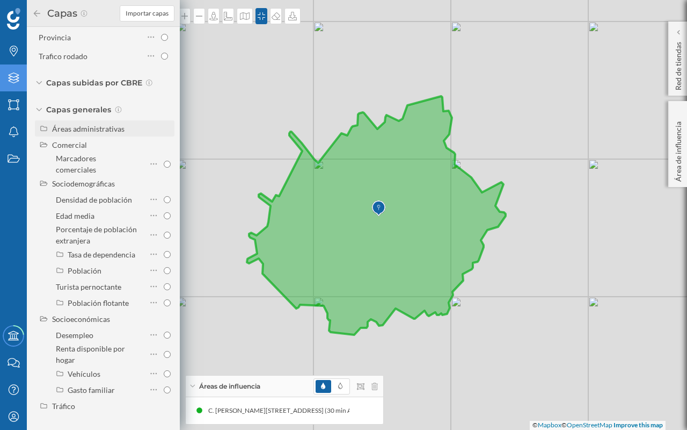
click at [90, 127] on div "Áreas administrativas" at bounding box center [88, 128] width 72 height 9
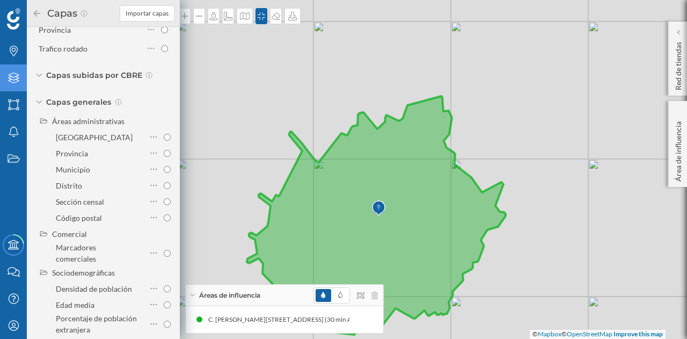
scroll to position [150, 0]
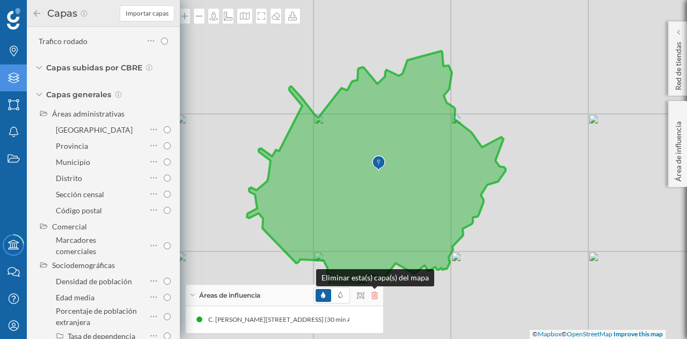
click at [373, 293] on icon at bounding box center [375, 296] width 6 height 8
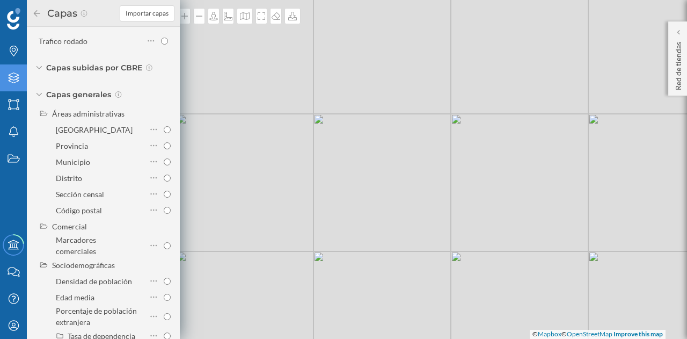
click at [32, 11] on div "Capas Importar capas" at bounding box center [103, 13] width 153 height 27
click at [40, 13] on icon at bounding box center [37, 13] width 6 height 6
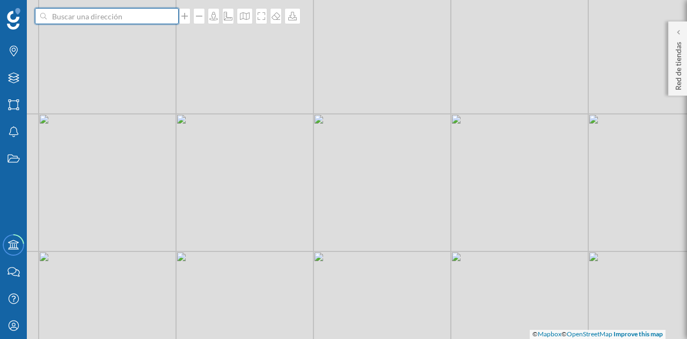
click at [115, 17] on input at bounding box center [107, 16] width 120 height 16
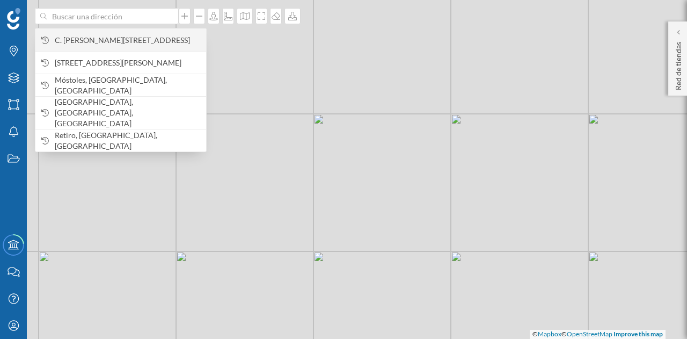
click at [107, 37] on span "C. [PERSON_NAME][STREET_ADDRESS]" at bounding box center [128, 40] width 146 height 11
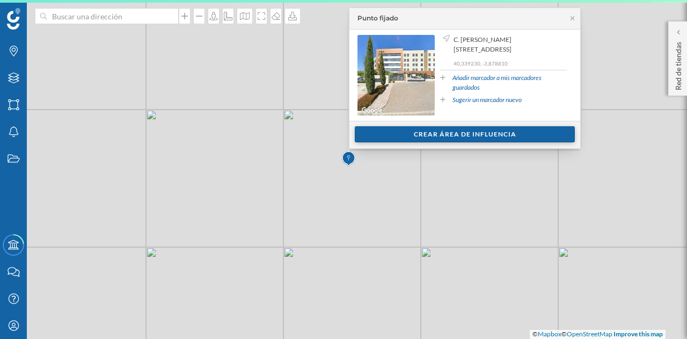
click at [423, 135] on div "Crear área de influencia" at bounding box center [465, 134] width 220 height 16
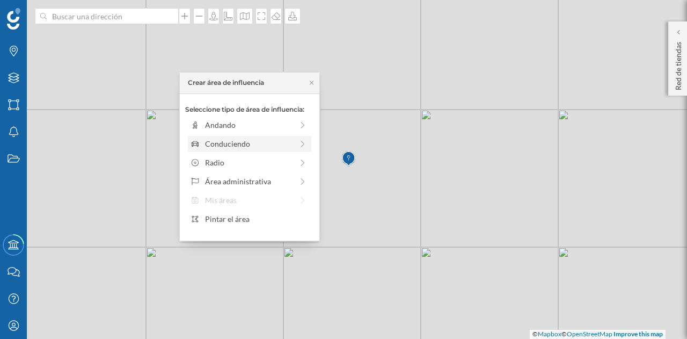
click at [252, 138] on div "Conduciendo" at bounding box center [249, 143] width 88 height 11
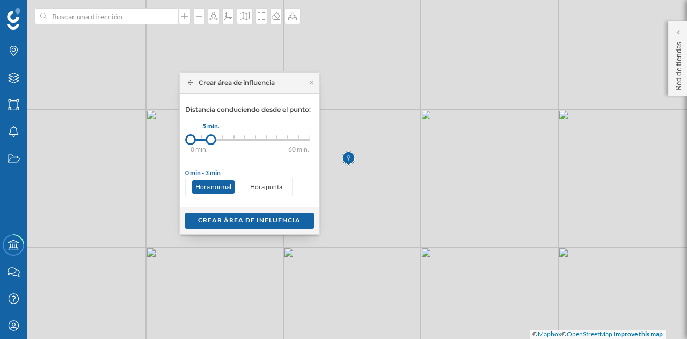
drag, startPoint x: 201, startPoint y: 137, endPoint x: 211, endPoint y: 138, distance: 9.2
click at [211, 138] on div at bounding box center [211, 139] width 11 height 11
click at [250, 217] on div "Crear área de influencia" at bounding box center [249, 220] width 129 height 16
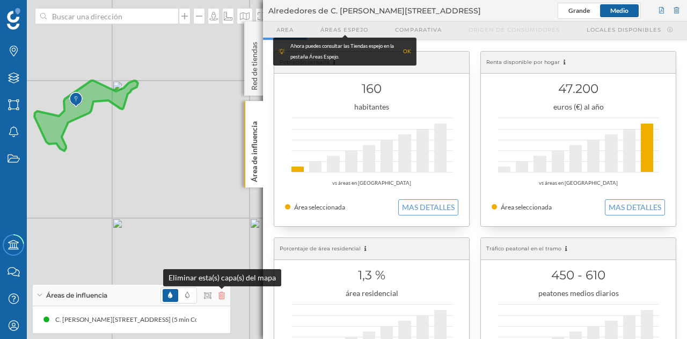
click at [219, 295] on icon at bounding box center [222, 296] width 6 height 8
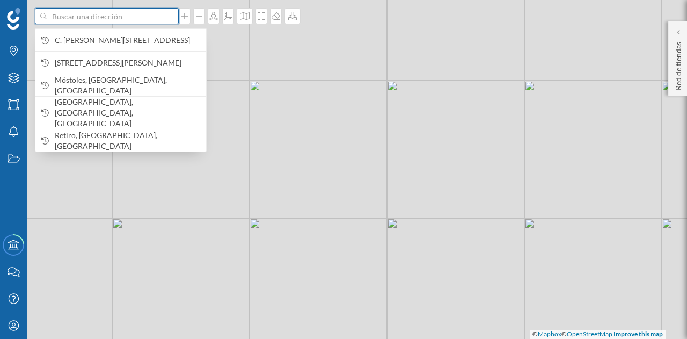
click at [125, 22] on input at bounding box center [107, 16] width 120 height 16
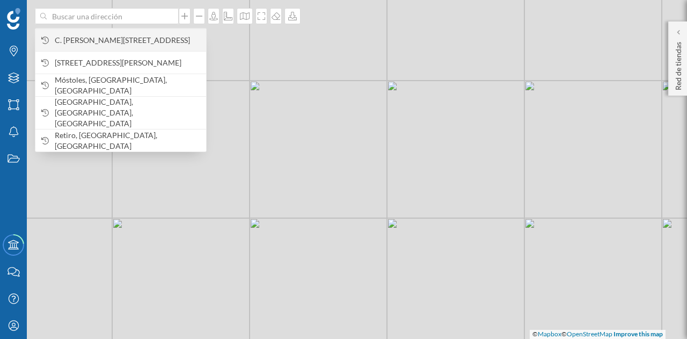
click at [113, 37] on span "C. [PERSON_NAME][STREET_ADDRESS]" at bounding box center [128, 40] width 146 height 11
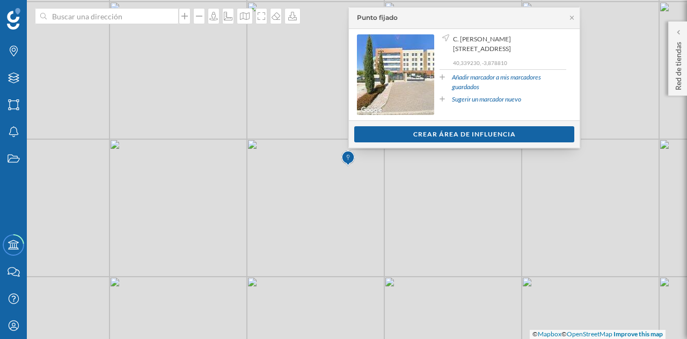
click at [446, 125] on div "Ver clientes Crear área de influencia" at bounding box center [464, 133] width 231 height 27
click at [446, 126] on div "Crear área de influencia" at bounding box center [464, 134] width 220 height 16
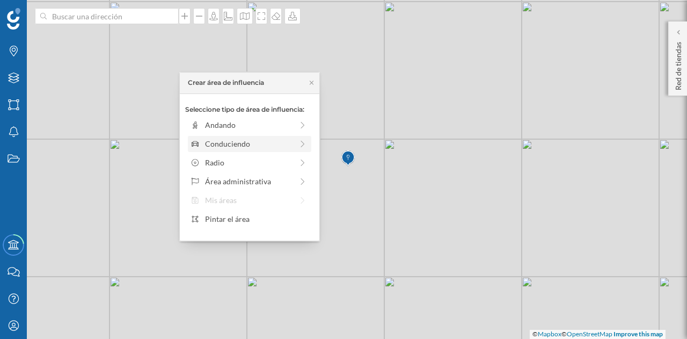
click at [252, 143] on div "Conduciendo" at bounding box center [249, 143] width 88 height 11
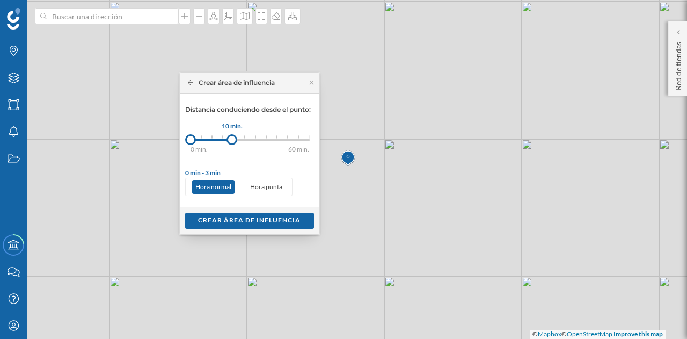
drag, startPoint x: 202, startPoint y: 137, endPoint x: 232, endPoint y: 141, distance: 29.8
click at [232, 141] on div at bounding box center [232, 139] width 11 height 11
click at [243, 217] on div "Crear área de influencia" at bounding box center [249, 220] width 129 height 16
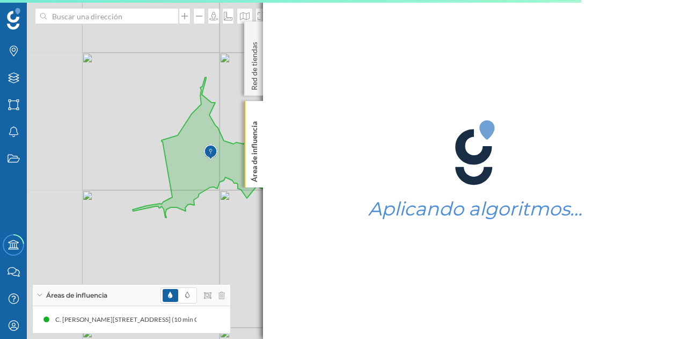
drag, startPoint x: 134, startPoint y: 159, endPoint x: 257, endPoint y: 191, distance: 127.0
click at [257, 191] on div "© Mapbox © OpenStreetMap Improve this map" at bounding box center [343, 169] width 687 height 339
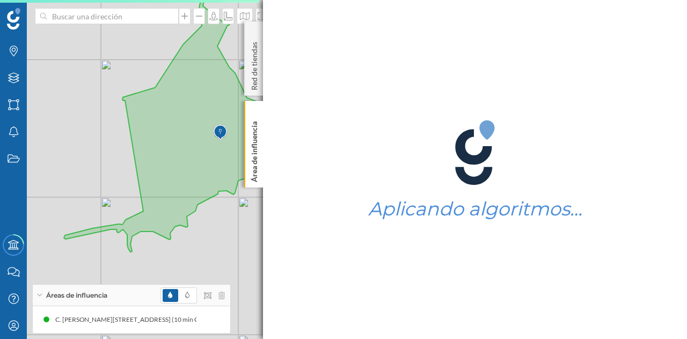
click at [225, 298] on div "Áreas de influencia" at bounding box center [132, 295] width 198 height 21
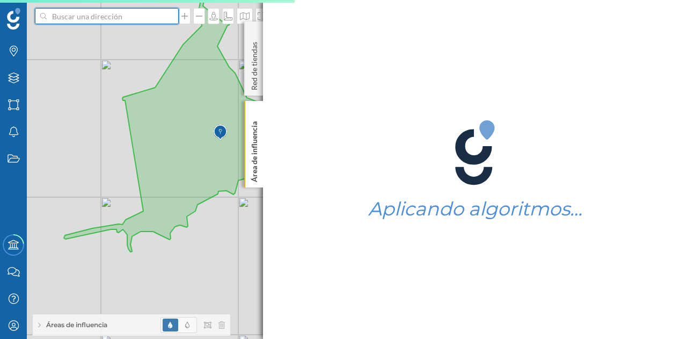
click at [135, 9] on input at bounding box center [107, 16] width 120 height 16
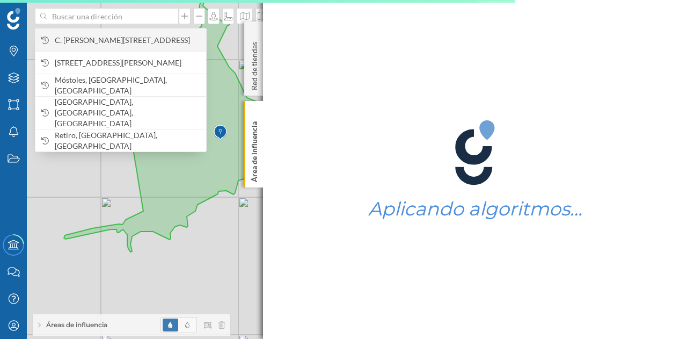
click at [119, 39] on span "C. [PERSON_NAME][STREET_ADDRESS]" at bounding box center [128, 40] width 146 height 11
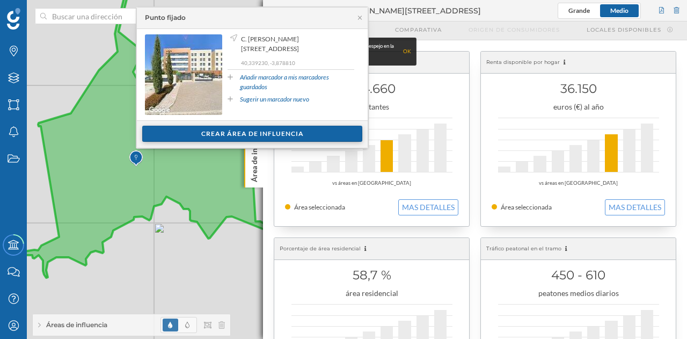
click at [223, 127] on div "Crear área de influencia" at bounding box center [252, 134] width 220 height 16
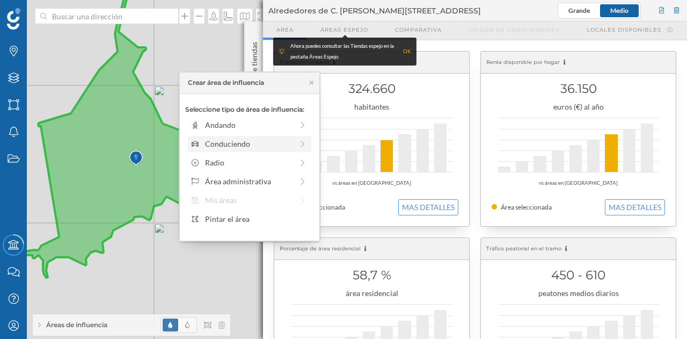
click at [227, 139] on div "Conduciendo" at bounding box center [249, 143] width 88 height 11
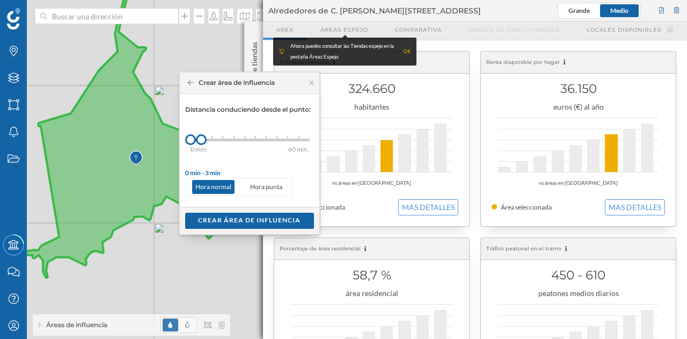
click at [212, 138] on div "0 min. 3 min. 5 min. 7 min. 10 min. 12 min. 15 min. 20 min. 30 min. 45 min. 50 …" at bounding box center [250, 139] width 119 height 13
drag, startPoint x: 204, startPoint y: 140, endPoint x: 215, endPoint y: 140, distance: 10.7
click at [215, 140] on div at bounding box center [214, 139] width 11 height 11
click at [249, 217] on div "Crear área de influencia" at bounding box center [249, 220] width 129 height 16
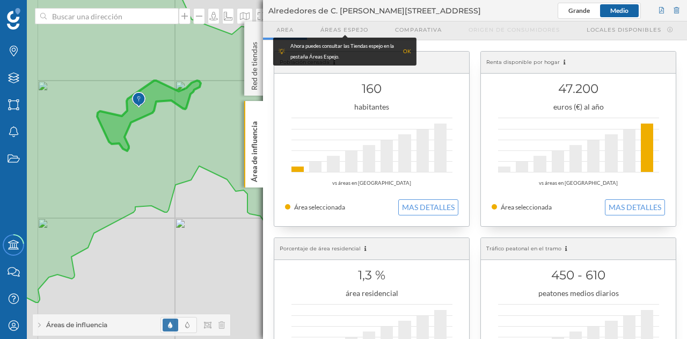
drag, startPoint x: 130, startPoint y: 227, endPoint x: 193, endPoint y: 227, distance: 62.8
click at [193, 227] on div "© Mapbox © OpenStreetMap Improve this map" at bounding box center [343, 169] width 687 height 339
click at [229, 329] on div "Áreas de influencia" at bounding box center [132, 324] width 198 height 21
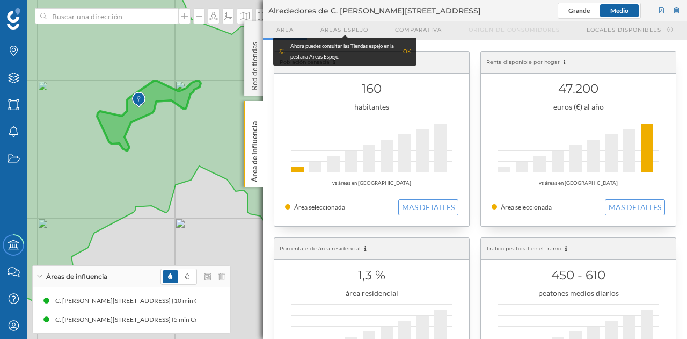
click at [226, 275] on div "Áreas de influencia" at bounding box center [132, 276] width 198 height 21
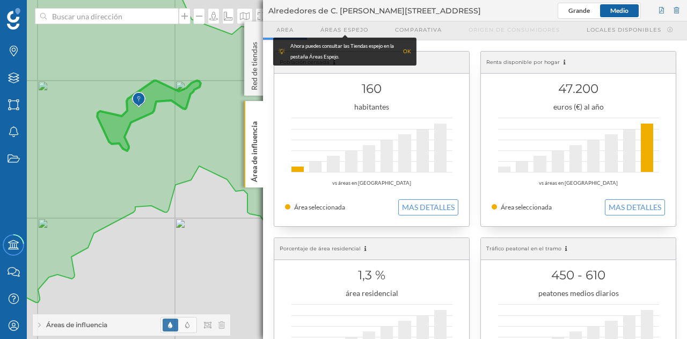
click at [220, 321] on div at bounding box center [193, 325] width 64 height 16
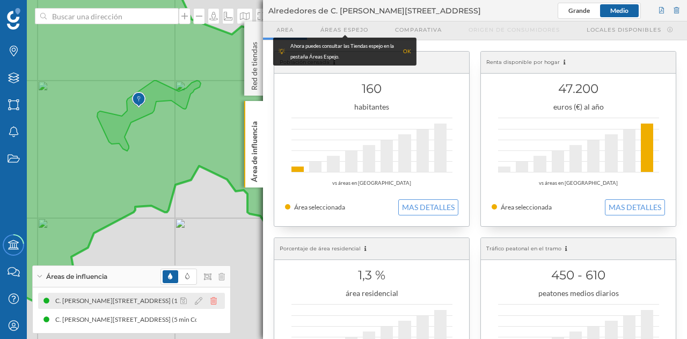
click at [215, 300] on icon at bounding box center [214, 301] width 6 height 8
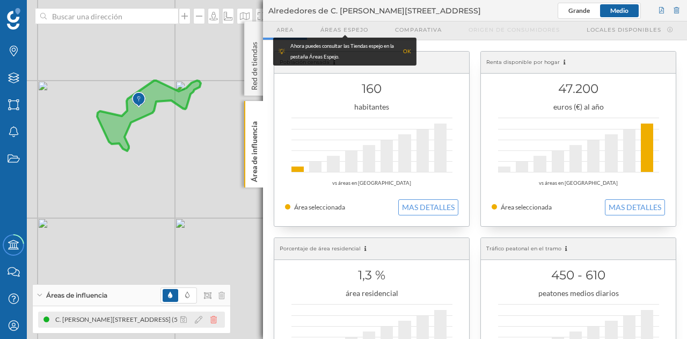
click at [214, 317] on icon at bounding box center [214, 320] width 6 height 8
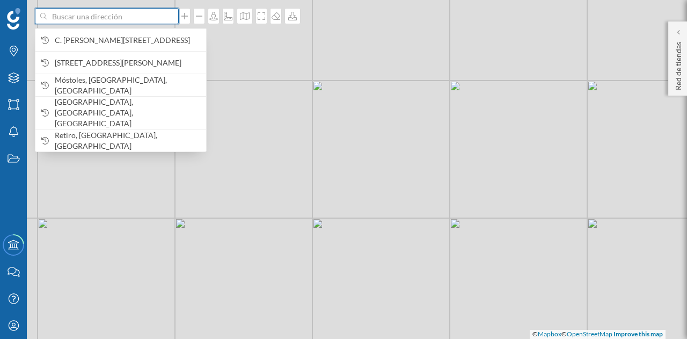
click at [104, 21] on input at bounding box center [107, 16] width 120 height 16
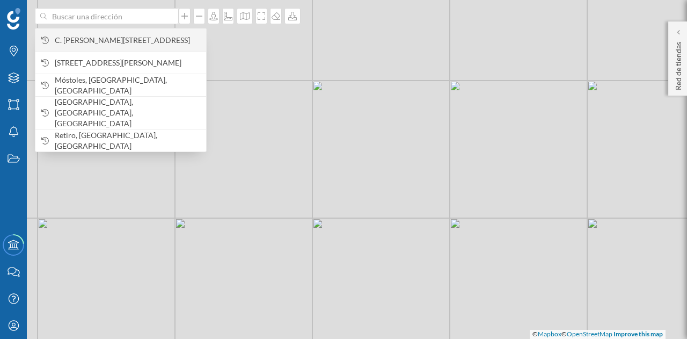
click at [112, 37] on span "C. [PERSON_NAME][STREET_ADDRESS]" at bounding box center [128, 40] width 146 height 11
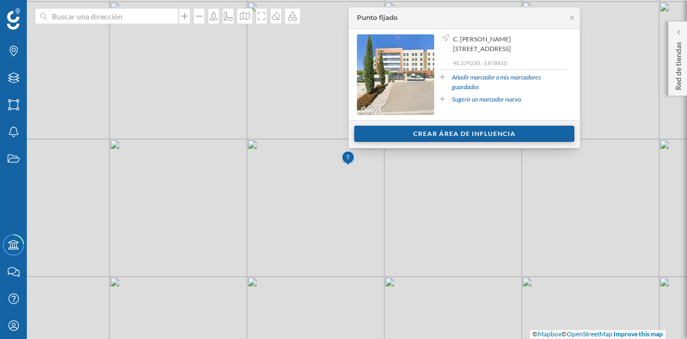
click at [422, 136] on div "Crear área de influencia" at bounding box center [464, 134] width 220 height 16
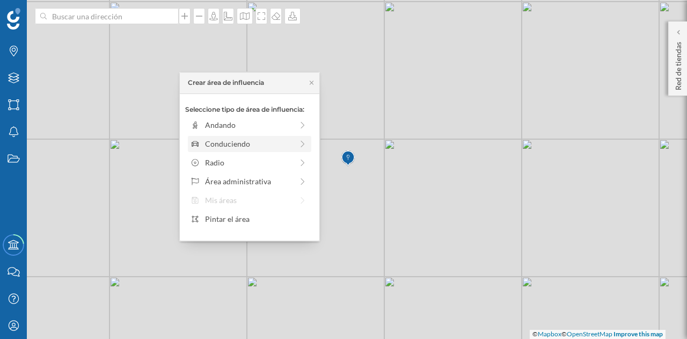
click at [234, 136] on div "Conduciendo" at bounding box center [250, 144] width 124 height 16
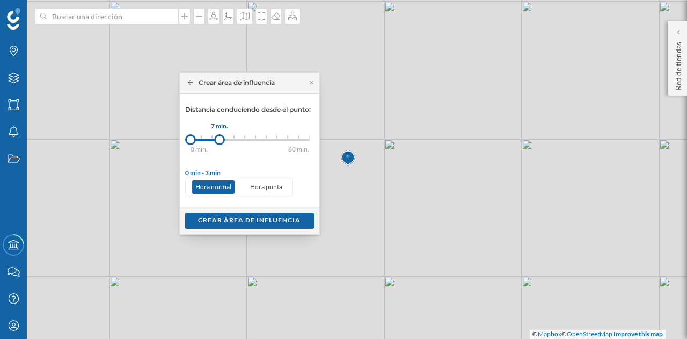
drag, startPoint x: 201, startPoint y: 135, endPoint x: 220, endPoint y: 138, distance: 19.0
click at [220, 138] on div at bounding box center [219, 139] width 11 height 11
click at [230, 213] on div "Crear área de influencia" at bounding box center [249, 220] width 129 height 16
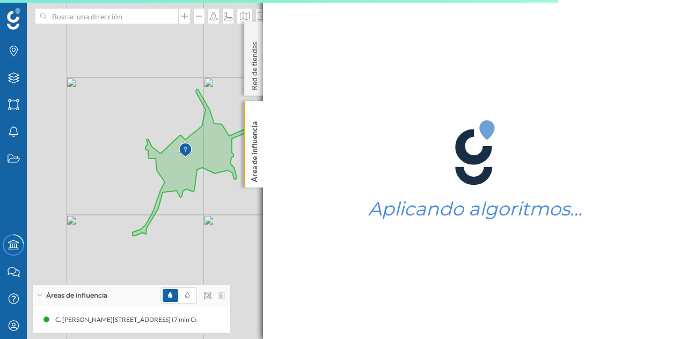
drag, startPoint x: 137, startPoint y: 167, endPoint x: 248, endPoint y: 214, distance: 120.1
click at [248, 214] on div "© Mapbox © OpenStreetMap Improve this map" at bounding box center [343, 169] width 687 height 339
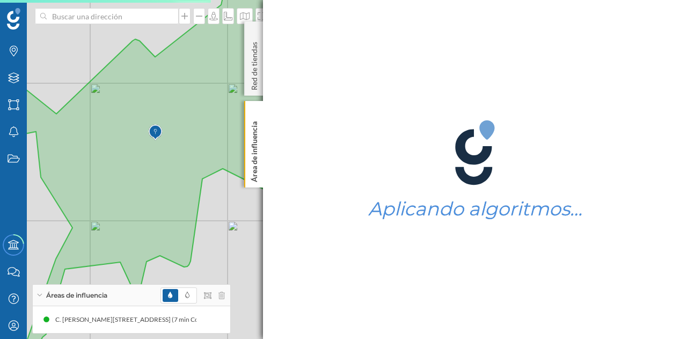
drag, startPoint x: 230, startPoint y: 199, endPoint x: 227, endPoint y: 223, distance: 23.9
click at [227, 223] on div "© Mapbox © OpenStreetMap Improve this map" at bounding box center [343, 169] width 687 height 339
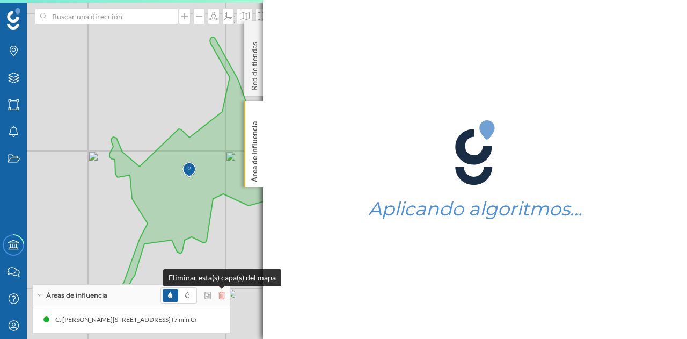
click at [222, 295] on icon at bounding box center [222, 296] width 6 height 8
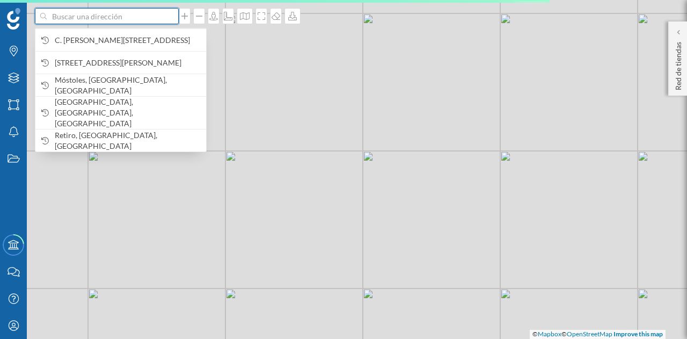
click at [140, 19] on input at bounding box center [107, 16] width 120 height 16
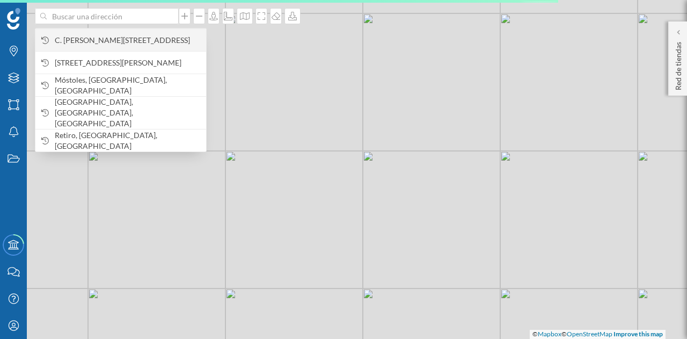
click at [117, 39] on span "C. [PERSON_NAME][STREET_ADDRESS]" at bounding box center [128, 40] width 146 height 11
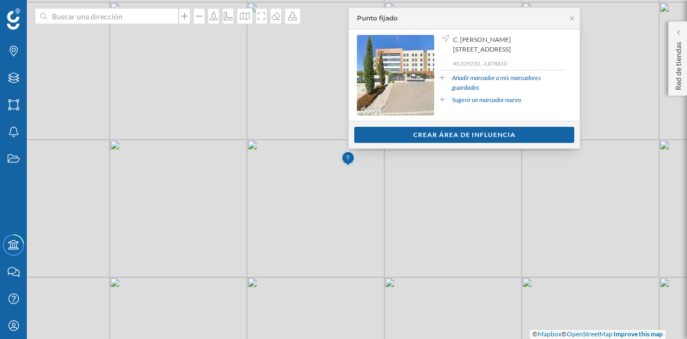
click at [450, 125] on div "Ver clientes Crear área de influencia" at bounding box center [464, 134] width 231 height 27
click at [449, 129] on div "Crear área de influencia" at bounding box center [464, 134] width 220 height 16
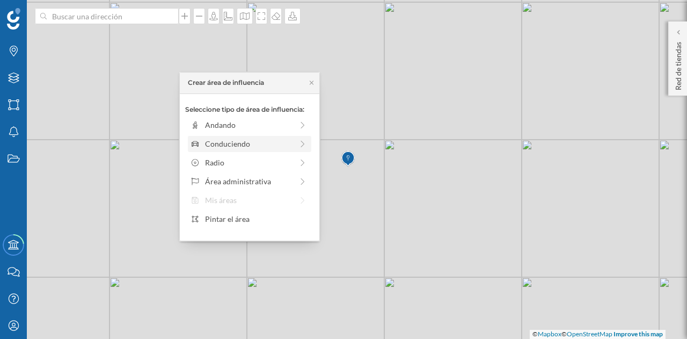
click at [236, 141] on div "Conduciendo" at bounding box center [249, 143] width 88 height 11
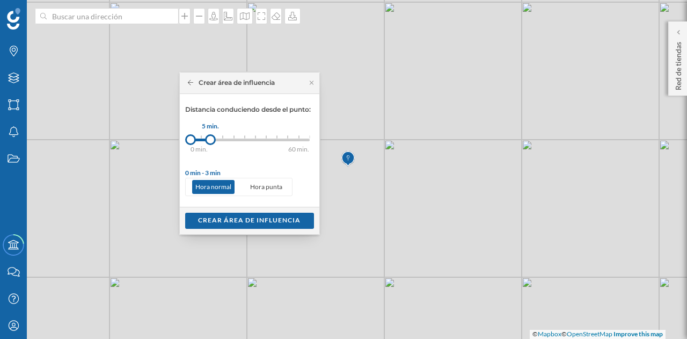
drag, startPoint x: 202, startPoint y: 140, endPoint x: 212, endPoint y: 140, distance: 10.2
click at [212, 140] on div at bounding box center [210, 139] width 11 height 11
click at [230, 211] on div "Crear área de influencia" at bounding box center [250, 220] width 140 height 27
click at [230, 212] on div "Crear área de influencia" at bounding box center [249, 220] width 129 height 16
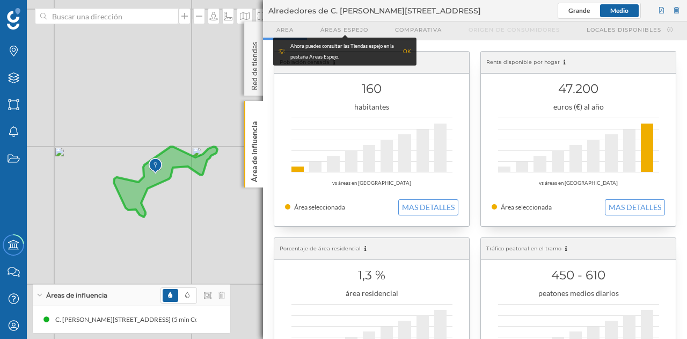
drag, startPoint x: 115, startPoint y: 135, endPoint x: 194, endPoint y: 200, distance: 103.0
click at [194, 200] on div "© Mapbox © OpenStreetMap Improve this map" at bounding box center [343, 169] width 687 height 339
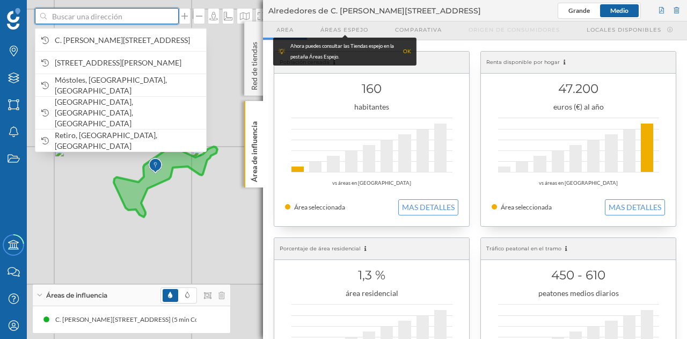
click at [134, 22] on input at bounding box center [107, 16] width 120 height 16
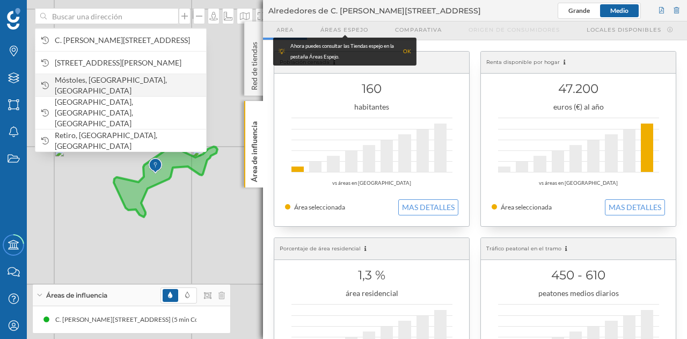
click at [114, 79] on div "Móstoles, [GEOGRAPHIC_DATA], [GEOGRAPHIC_DATA]" at bounding box center [120, 85] width 171 height 23
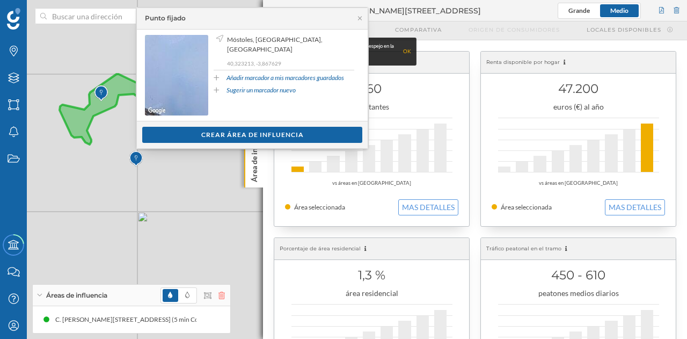
click at [224, 299] on icon at bounding box center [222, 296] width 6 height 8
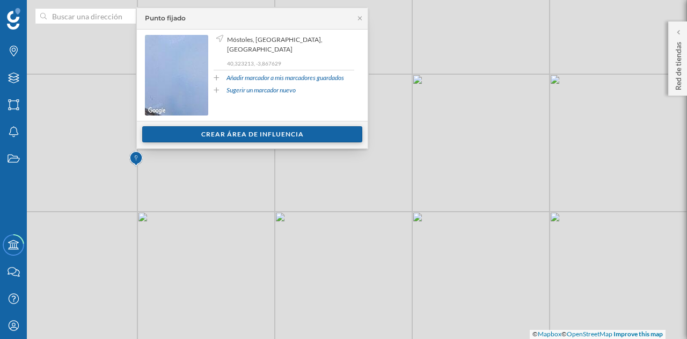
click at [223, 129] on div "Crear área de influencia" at bounding box center [252, 134] width 220 height 16
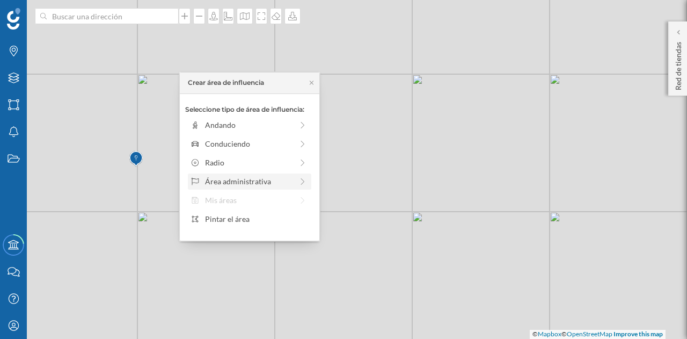
click at [222, 179] on div "Área administrativa" at bounding box center [249, 181] width 88 height 11
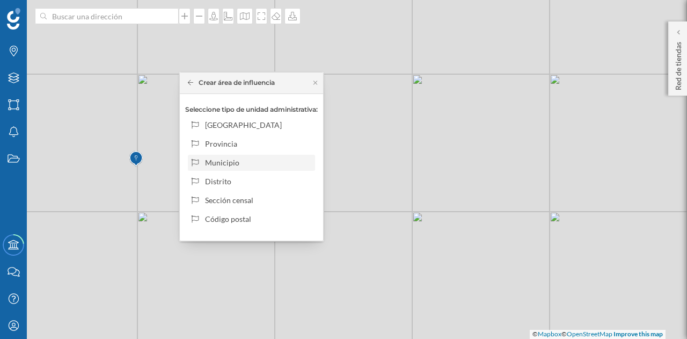
click at [231, 158] on div "Municipio" at bounding box center [258, 162] width 106 height 11
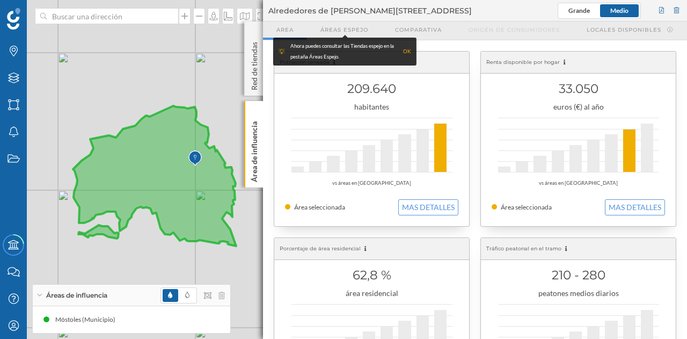
drag, startPoint x: 106, startPoint y: 202, endPoint x: 175, endPoint y: 263, distance: 91.3
click at [175, 263] on div "© Mapbox © OpenStreetMap Improve this map" at bounding box center [343, 169] width 687 height 339
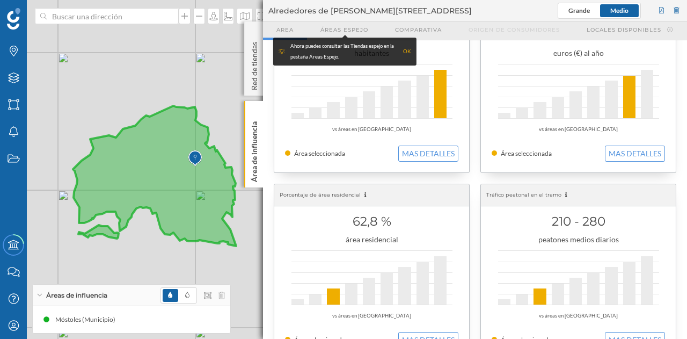
scroll to position [0, 0]
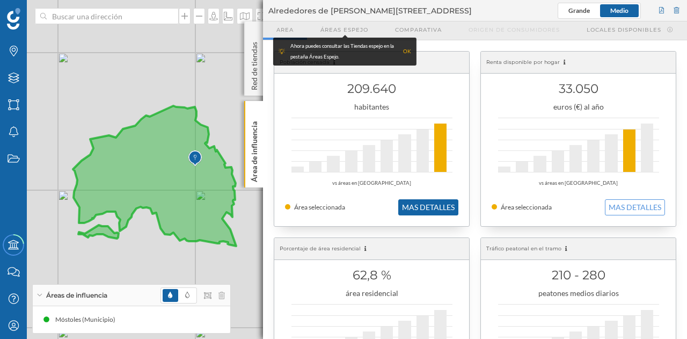
click at [445, 206] on button "MAS DETALLES" at bounding box center [428, 207] width 60 height 16
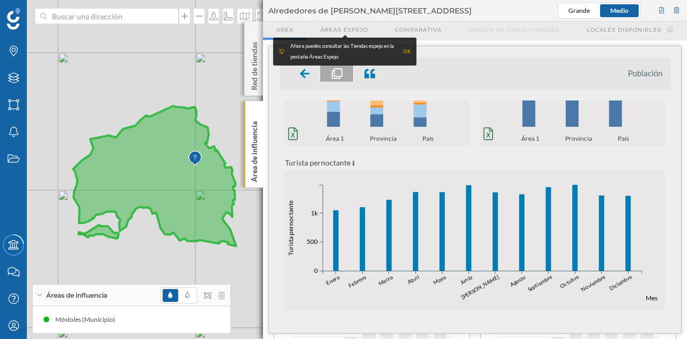
scroll to position [32, 0]
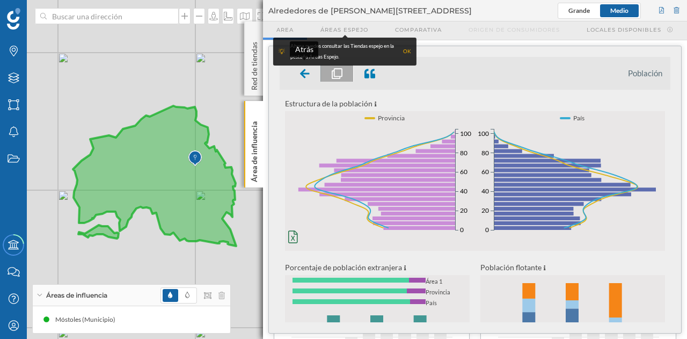
click at [303, 75] on icon at bounding box center [305, 73] width 10 height 9
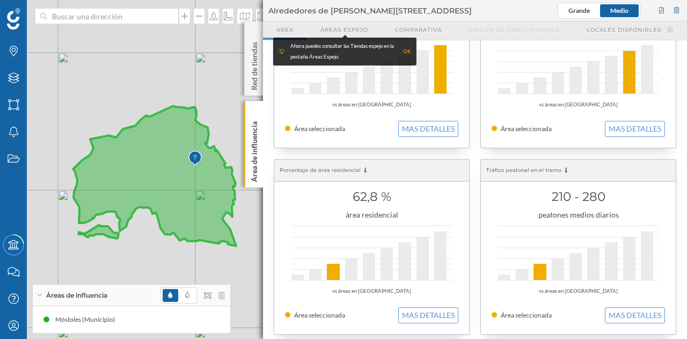
scroll to position [107, 0]
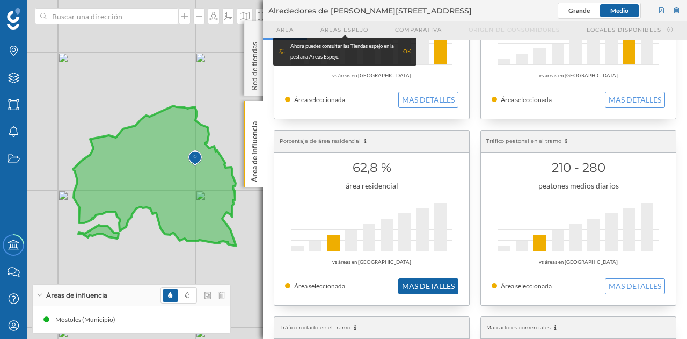
click at [428, 285] on button "MAS DETALLES" at bounding box center [428, 286] width 60 height 16
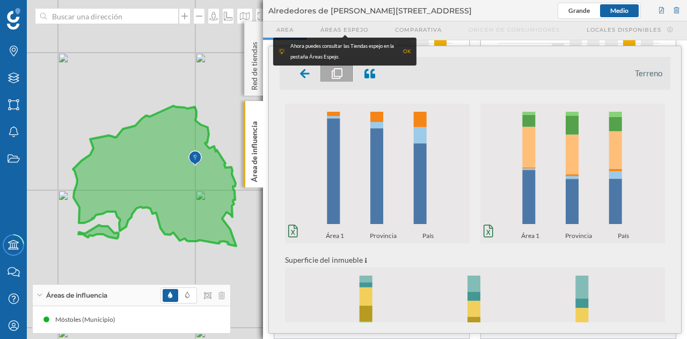
scroll to position [82, 0]
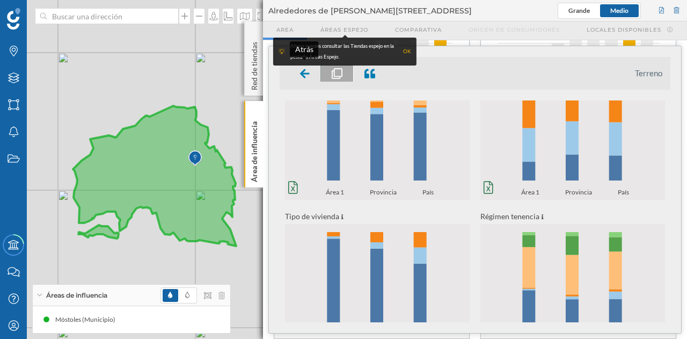
click at [311, 76] on div at bounding box center [305, 73] width 32 height 17
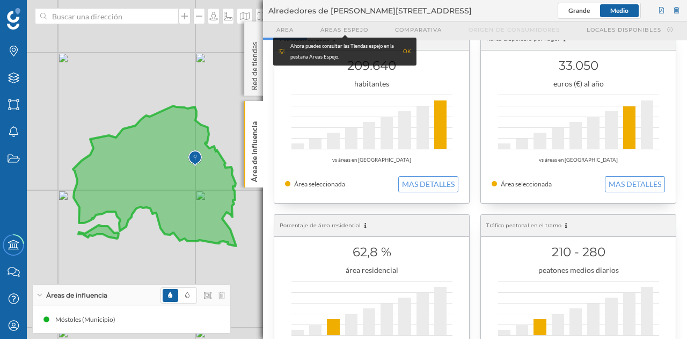
scroll to position [0, 0]
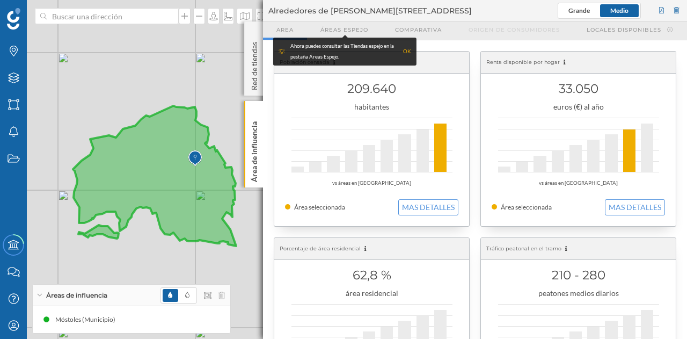
click at [625, 217] on div "33.050 euros (€) al año vs áreas en [GEOGRAPHIC_DATA] Área seleccionada MAS DET…" at bounding box center [578, 139] width 195 height 175
click at [632, 207] on button "MAS DETALLES" at bounding box center [635, 207] width 60 height 16
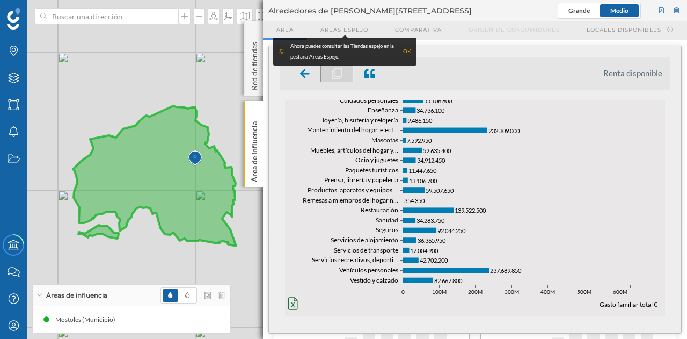
scroll to position [514, 0]
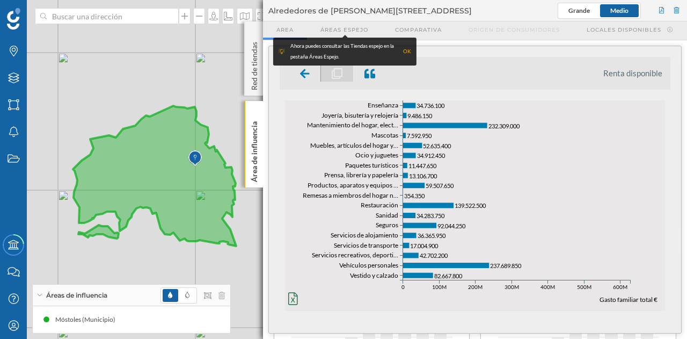
click at [294, 70] on div at bounding box center [305, 73] width 32 height 17
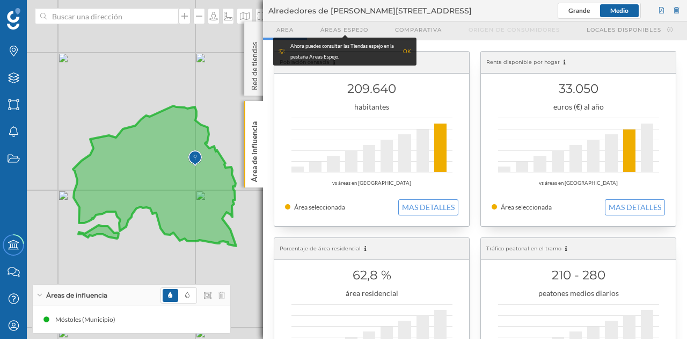
scroll to position [0, 0]
click at [416, 199] on button "MAS DETALLES" at bounding box center [428, 207] width 60 height 16
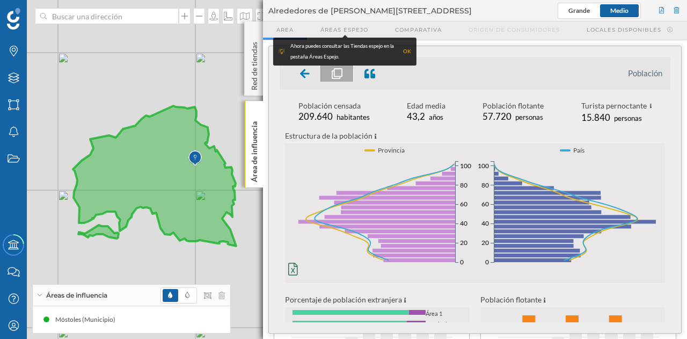
click at [301, 65] on div "Ahora puedes consultar las Tiendas espejo en la pestaña Áreas Espejo. OK" at bounding box center [344, 52] width 143 height 28
click at [302, 71] on icon at bounding box center [305, 73] width 10 height 9
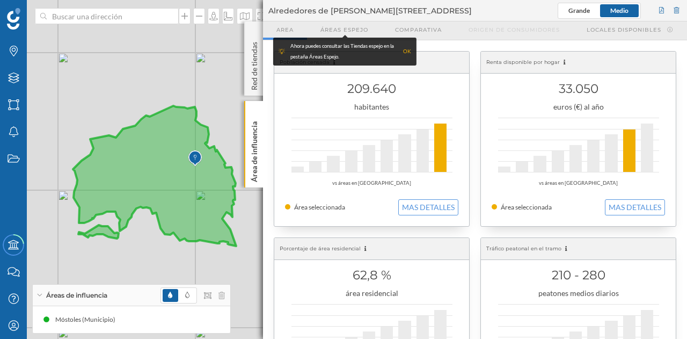
scroll to position [269, 0]
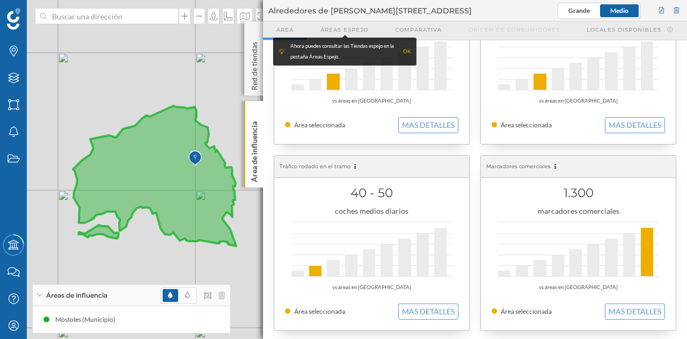
click at [433, 133] on div "62,8 % área residencial vs áreas en [GEOGRAPHIC_DATA] Área seleccionada MAS DET…" at bounding box center [371, 56] width 195 height 175
click at [433, 129] on button "MAS DETALLES" at bounding box center [428, 125] width 60 height 16
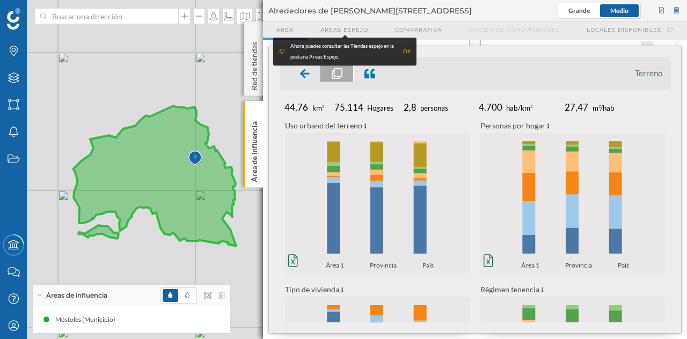
scroll to position [0, 0]
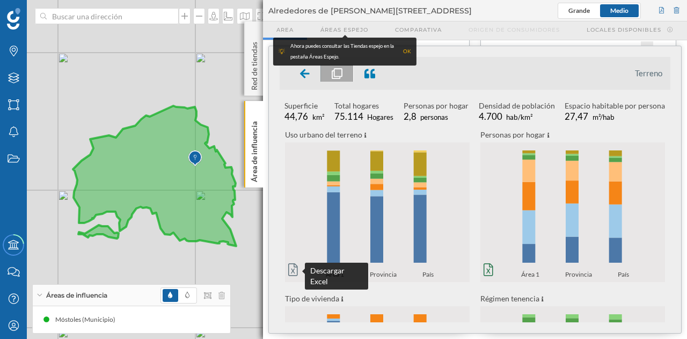
click at [289, 270] on icon at bounding box center [293, 269] width 10 height 13
